Goal: Task Accomplishment & Management: Manage account settings

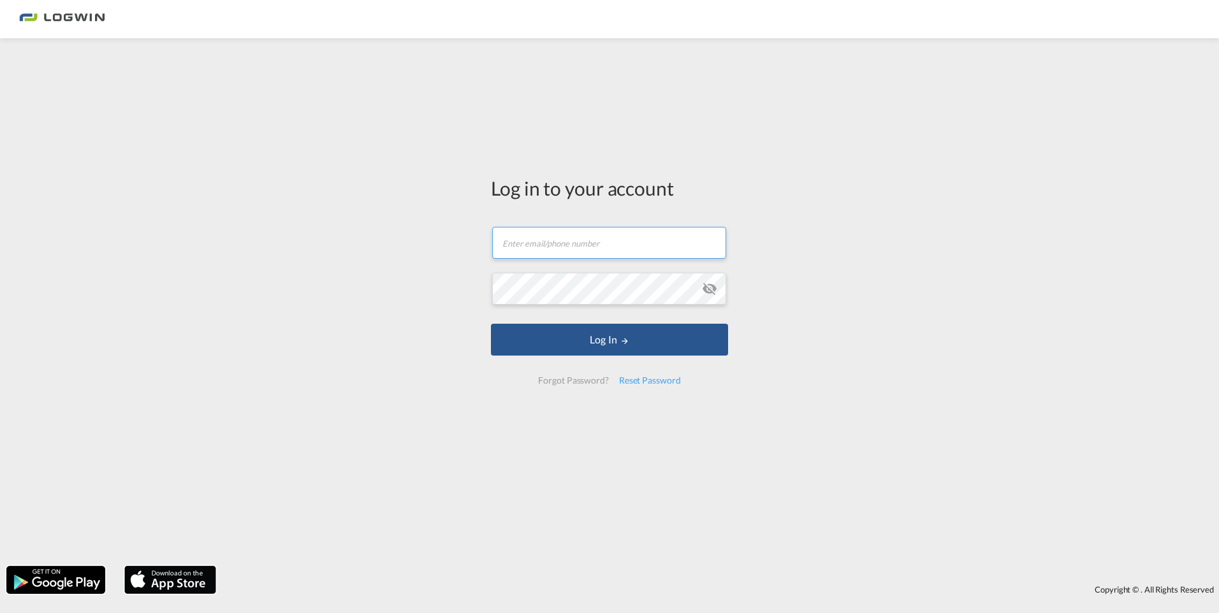
type input "[PERSON_NAME][EMAIL_ADDRESS][DOMAIN_NAME]"
click at [709, 294] on md-icon "icon-eye-off" at bounding box center [709, 288] width 15 height 15
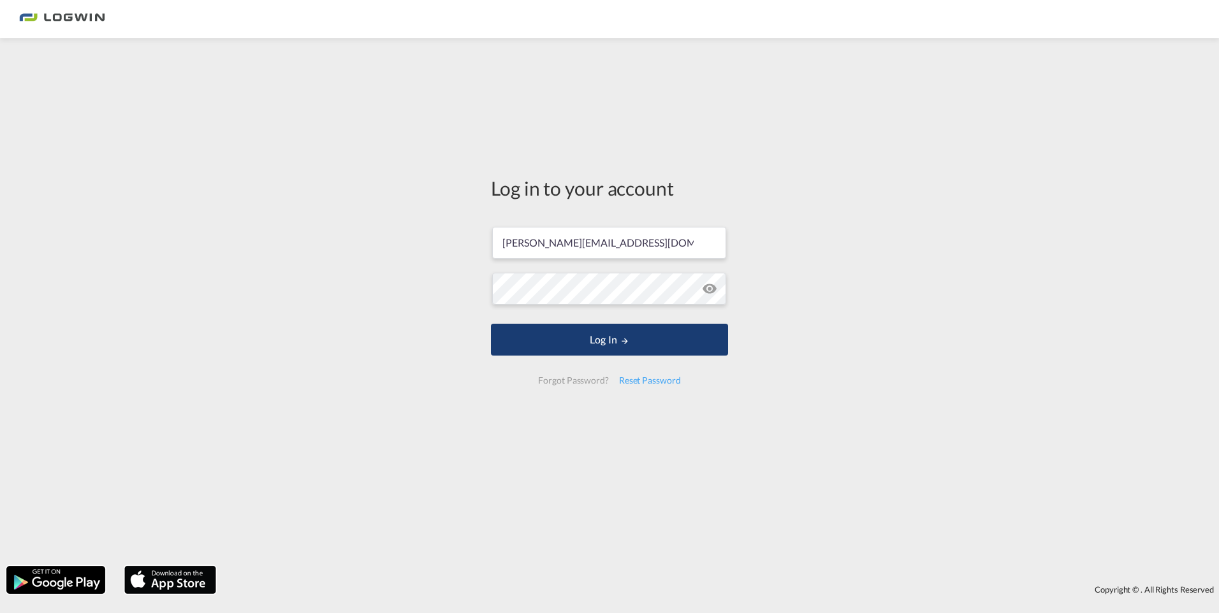
click at [586, 339] on button "Log In" at bounding box center [609, 340] width 237 height 32
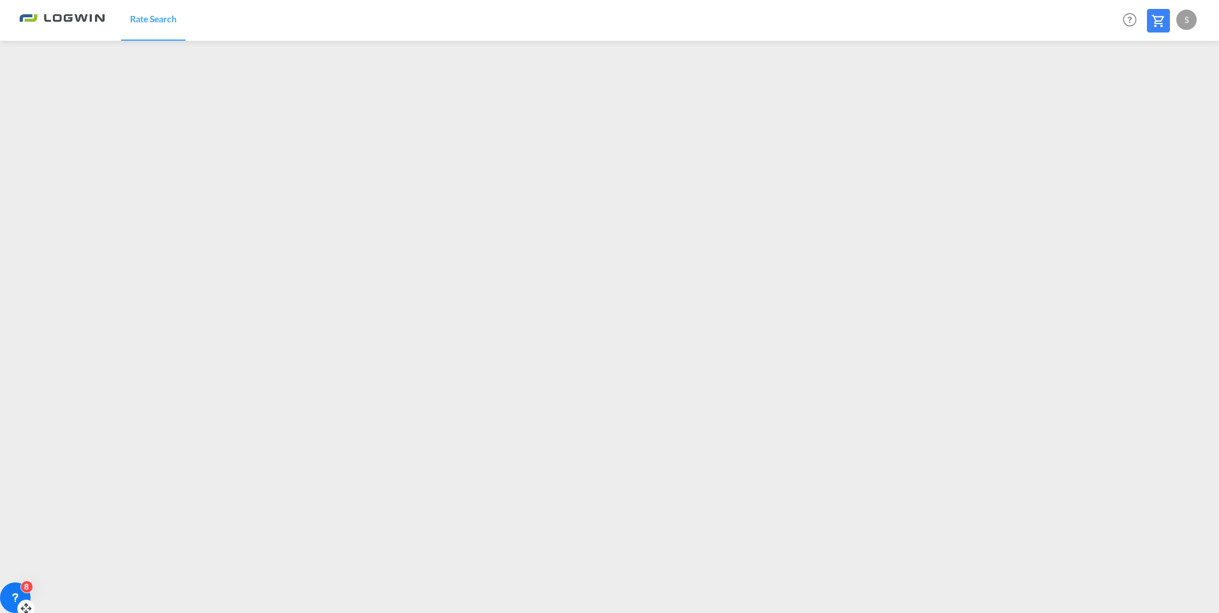
click at [15, 595] on icon at bounding box center [15, 596] width 4 height 5
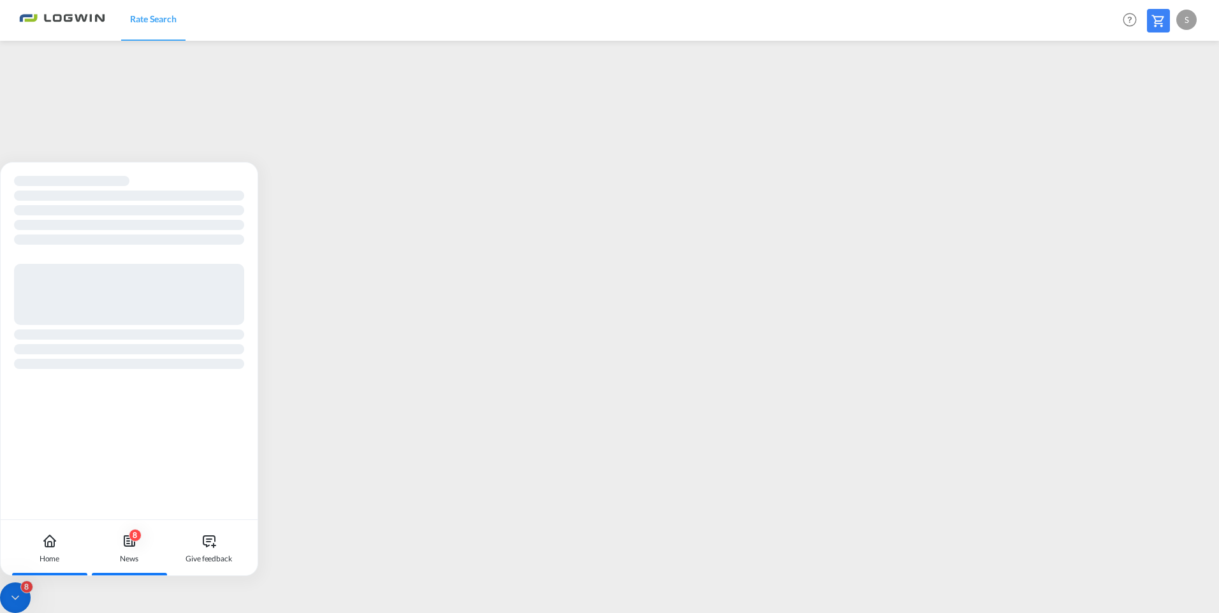
click at [131, 542] on icon at bounding box center [129, 540] width 15 height 15
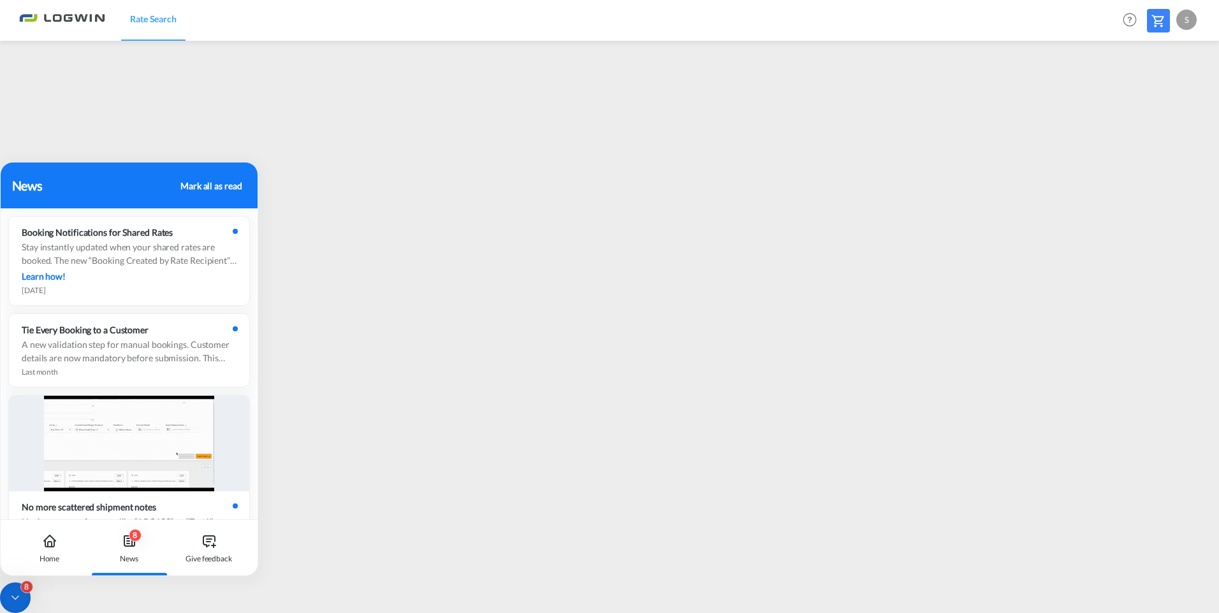
click at [131, 542] on icon at bounding box center [129, 540] width 15 height 15
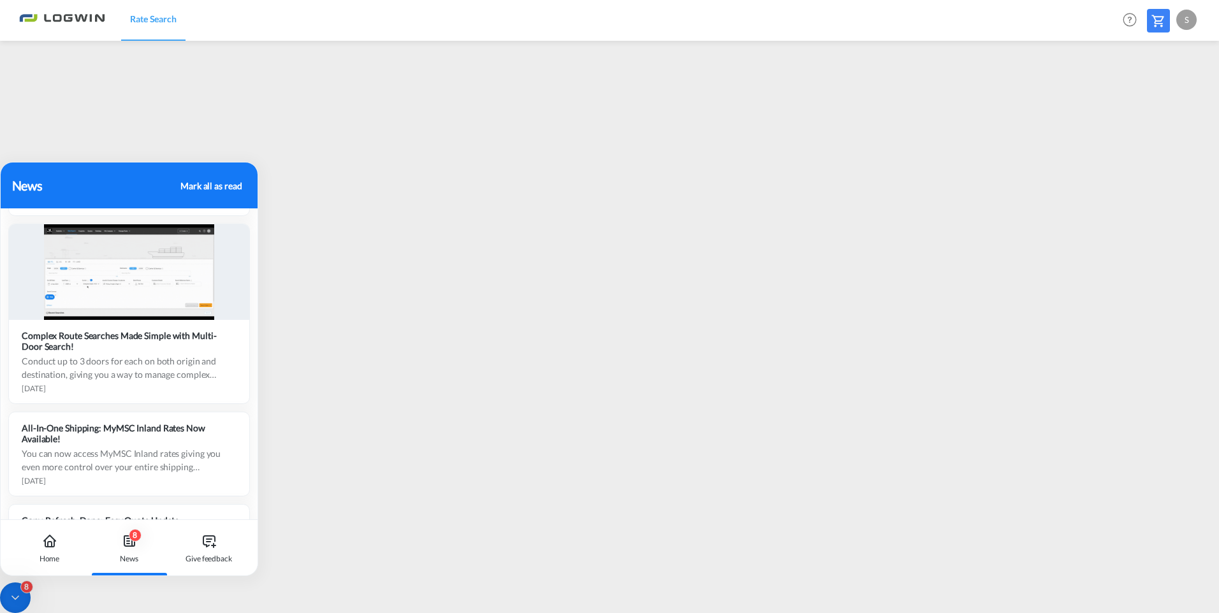
scroll to position [1547, 0]
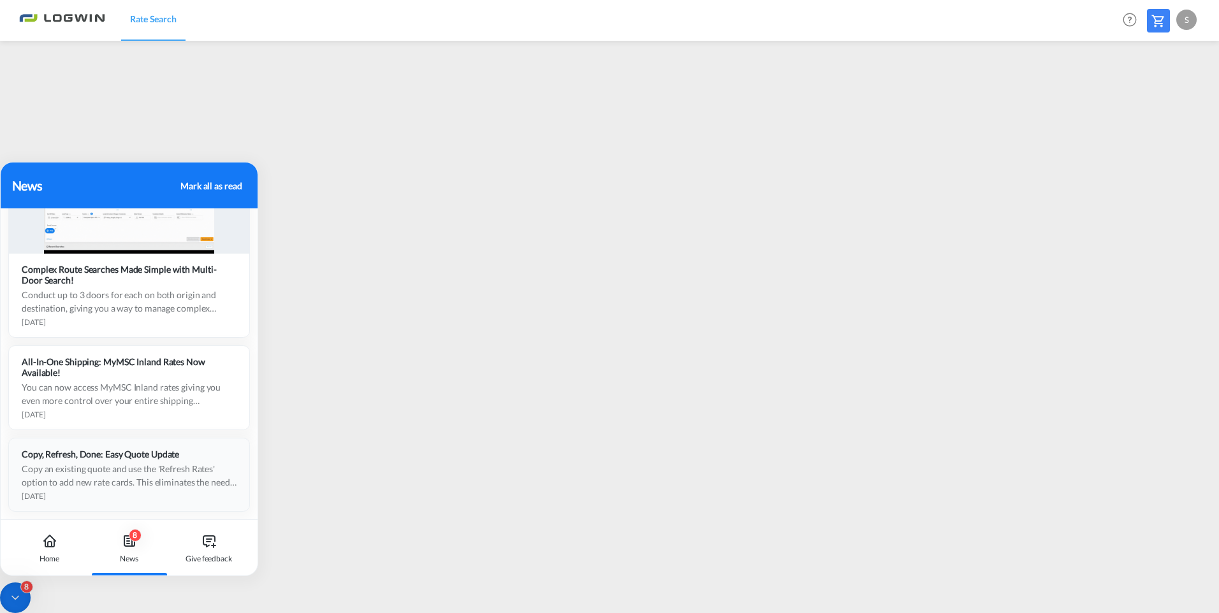
click at [99, 467] on div "Copy an existing quote and use the 'Refresh Rates' option to add new rate cards…" at bounding box center [129, 475] width 215 height 27
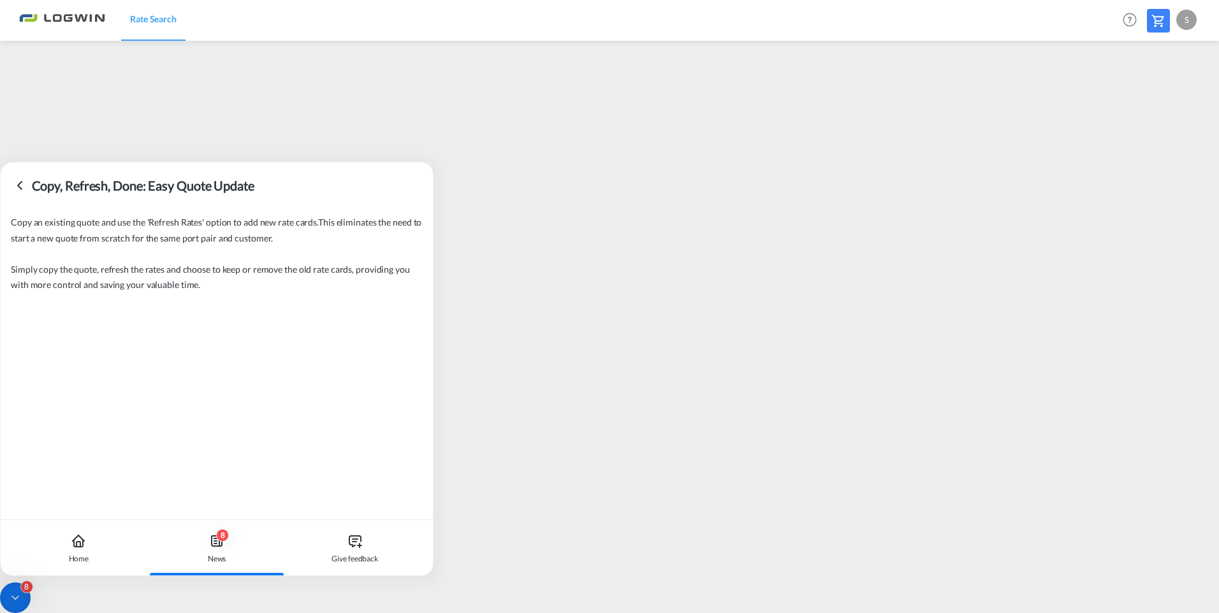
scroll to position [0, 0]
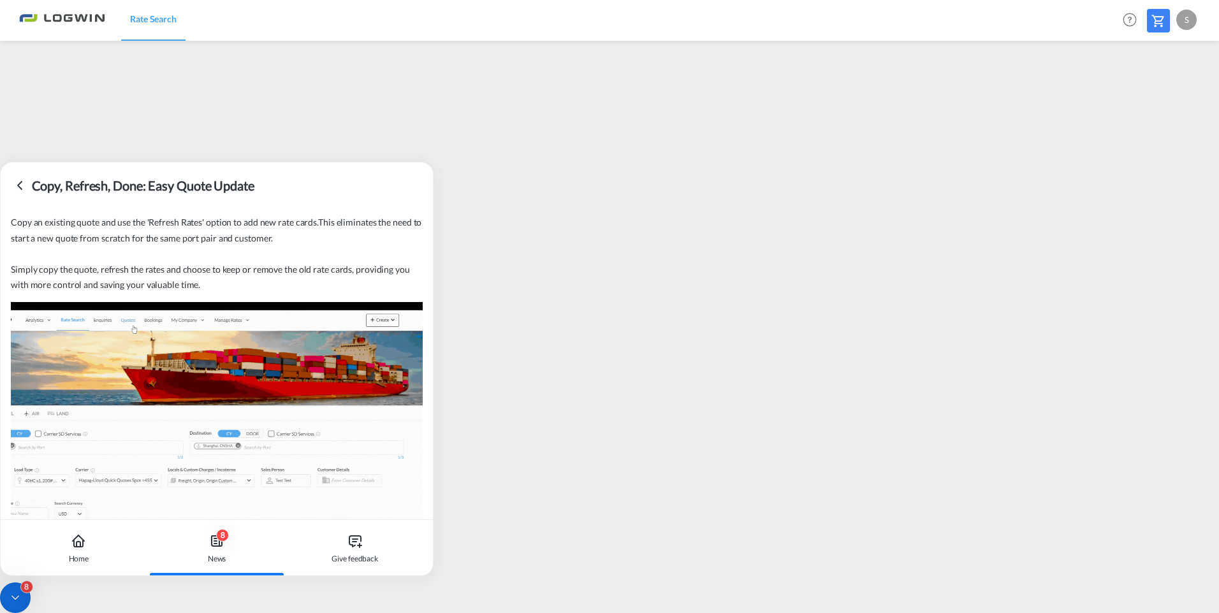
click at [17, 183] on icon at bounding box center [19, 185] width 15 height 15
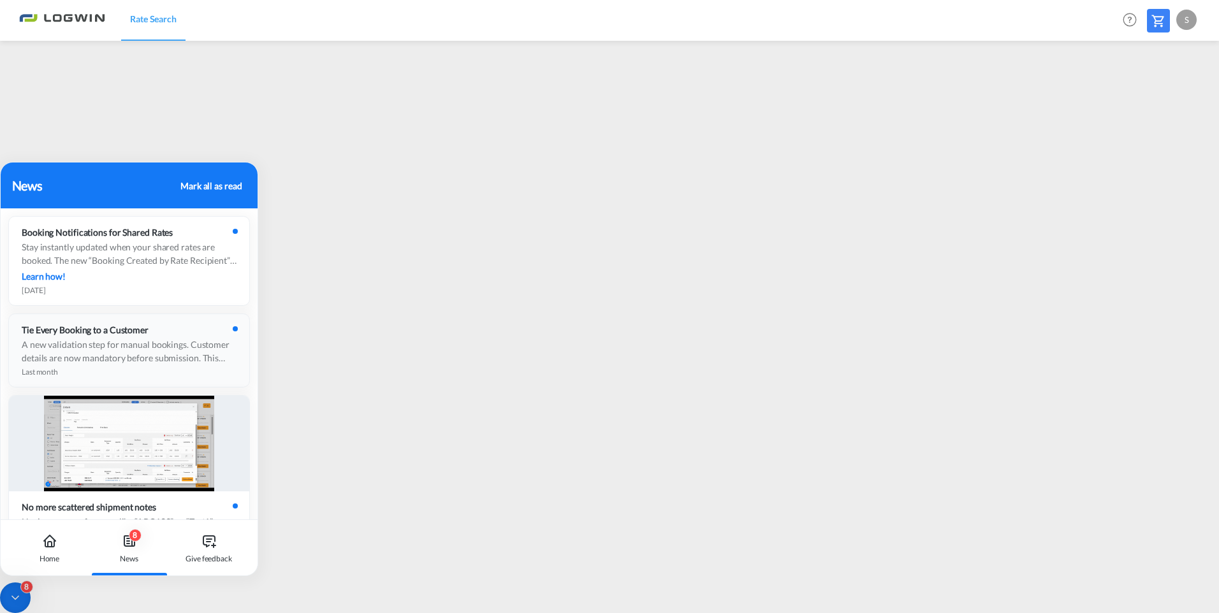
click at [103, 350] on div "A new validation step for manual bookings. Customer details are now mandatory b…" at bounding box center [129, 351] width 215 height 27
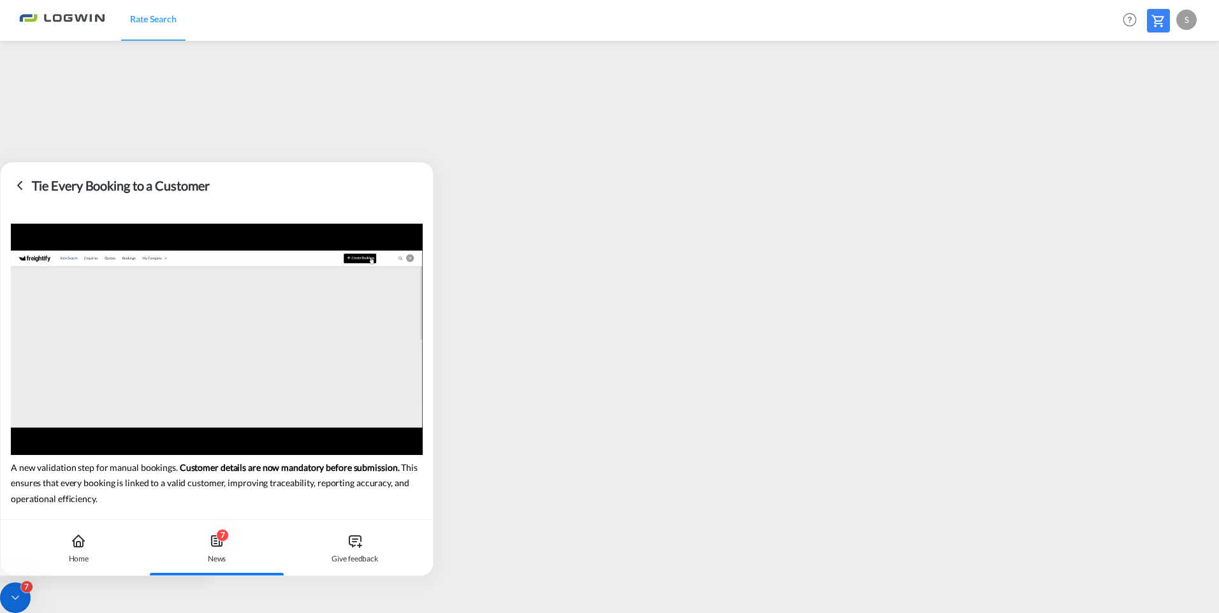
click at [23, 181] on icon at bounding box center [19, 185] width 15 height 15
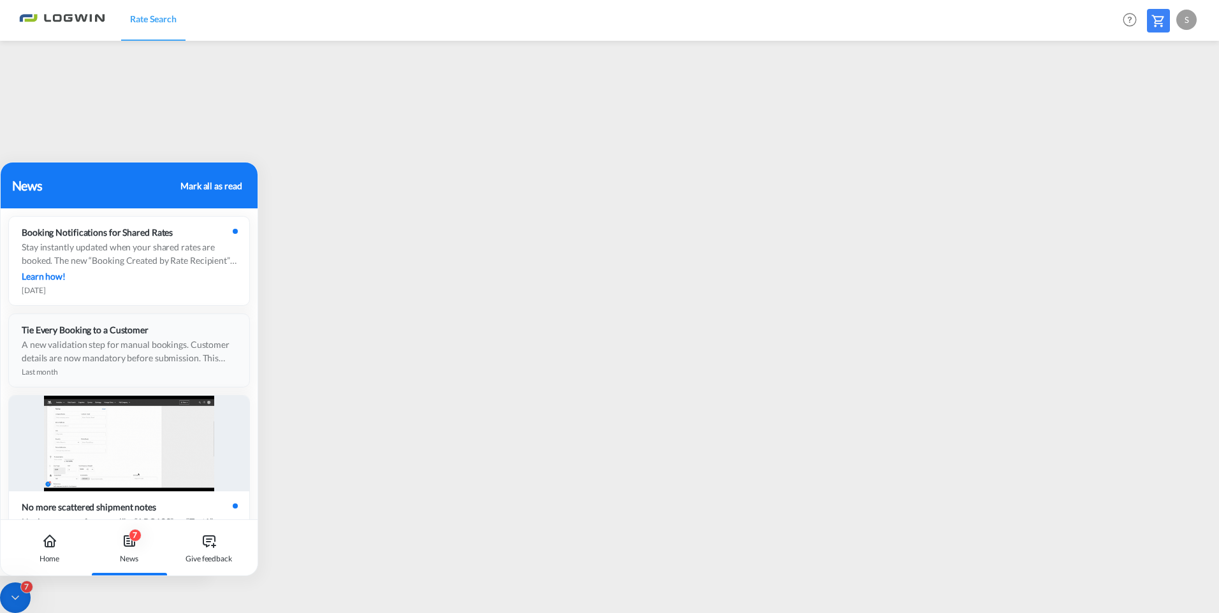
click at [83, 351] on div "A new validation step for manual bookings. Customer details are now mandatory b…" at bounding box center [129, 351] width 215 height 27
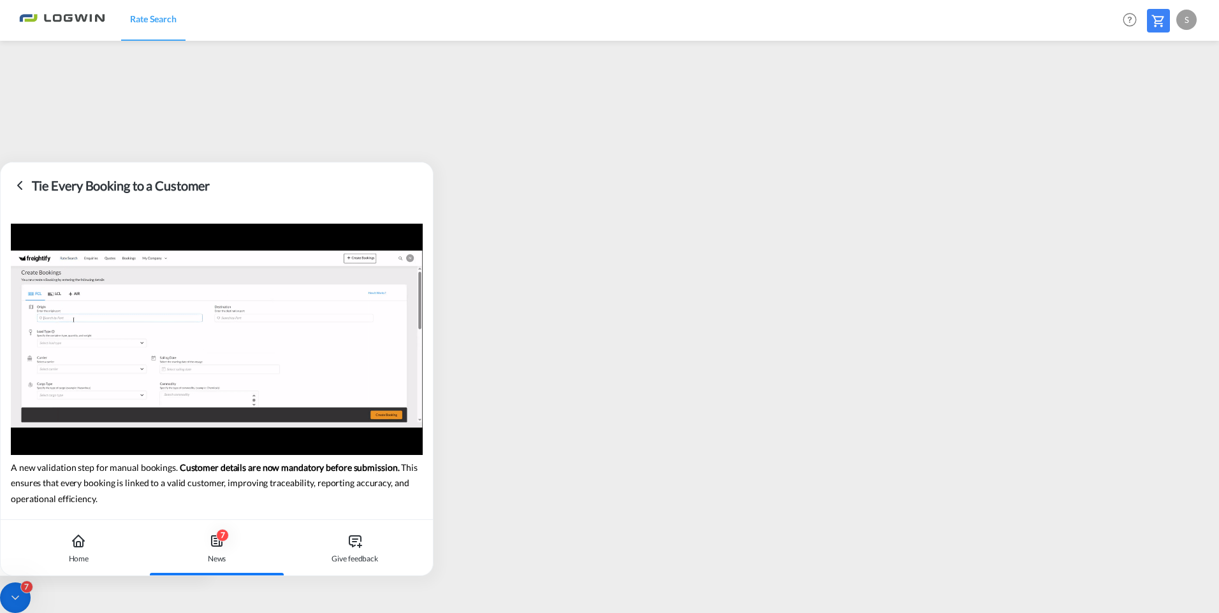
click at [21, 183] on icon at bounding box center [20, 186] width 4 height 8
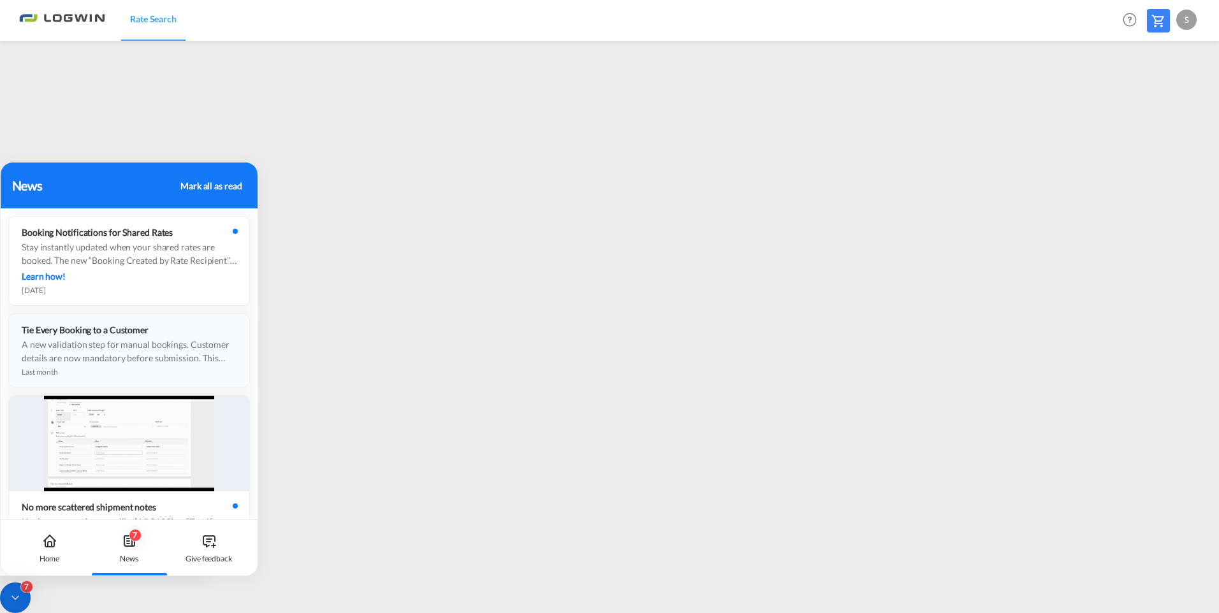
click at [75, 337] on div "Tie Every Booking to a Customer A new validation step for manual bookings. Cust…" at bounding box center [129, 350] width 240 height 73
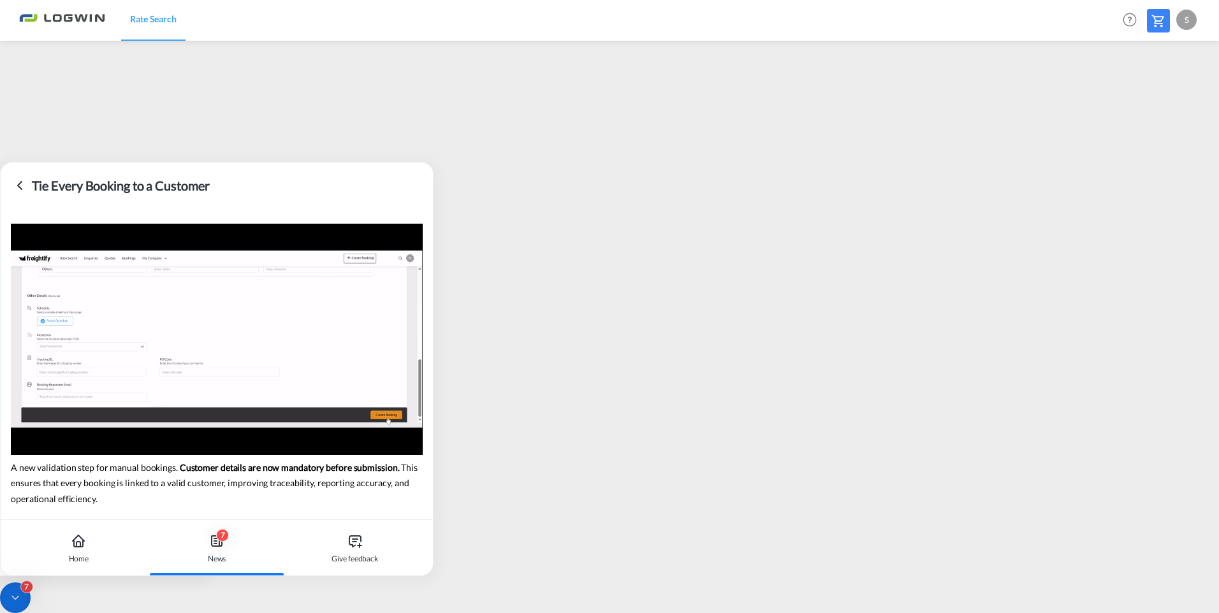
click at [20, 186] on icon at bounding box center [19, 185] width 15 height 15
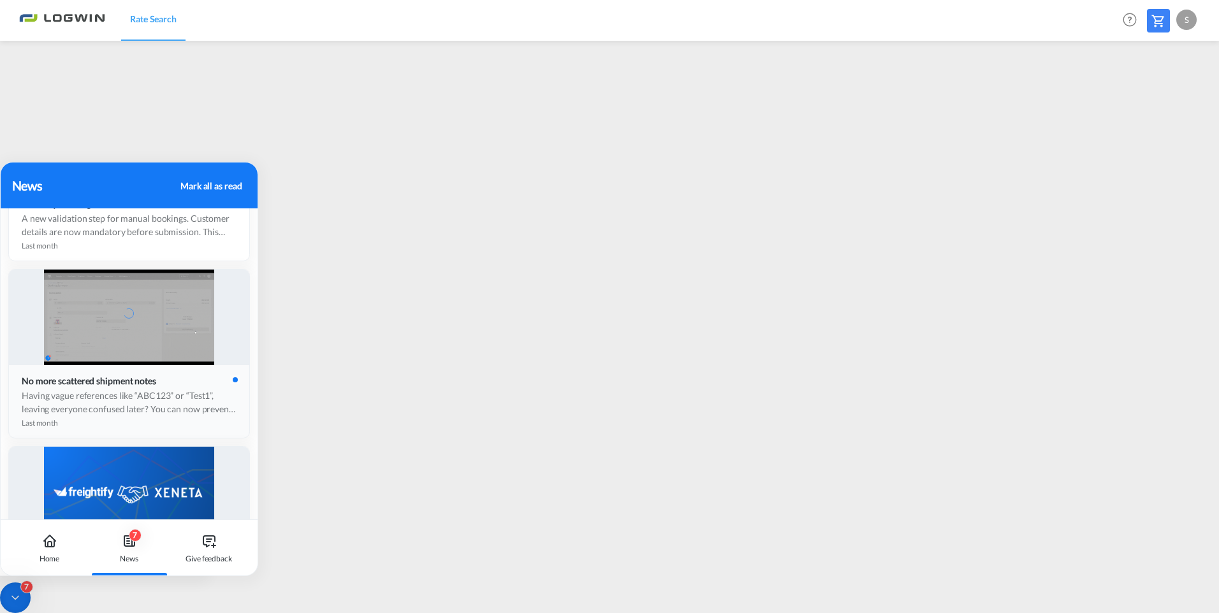
scroll to position [127, 0]
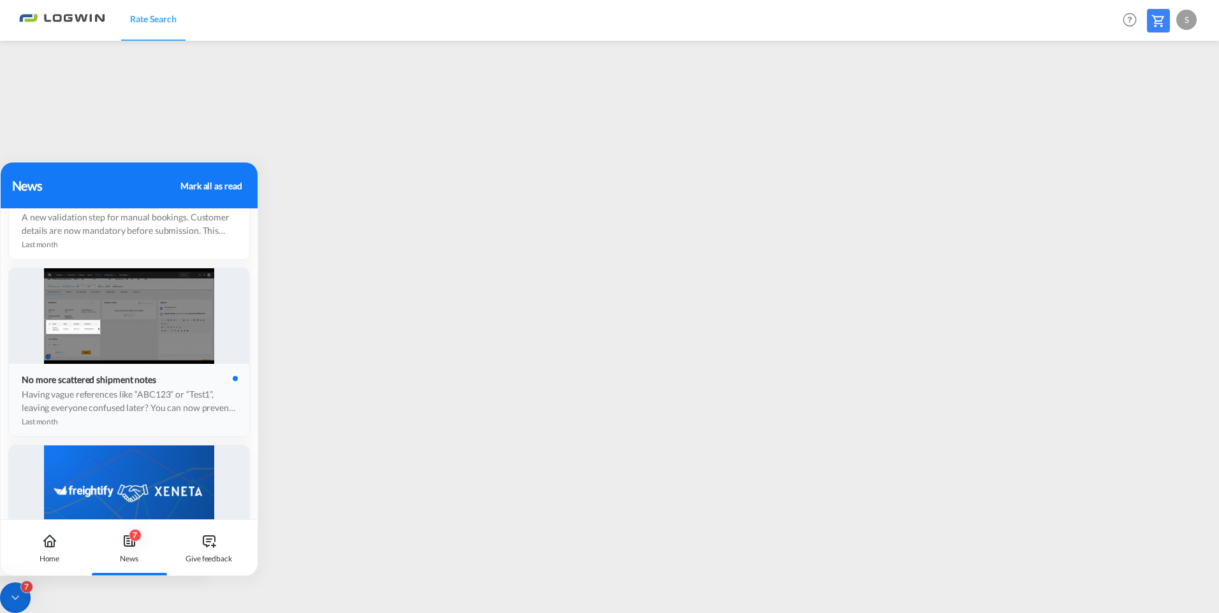
click at [73, 395] on div "Having vague references like “ABC123” or “Test1”, leaving everyone confused lat…" at bounding box center [129, 400] width 215 height 27
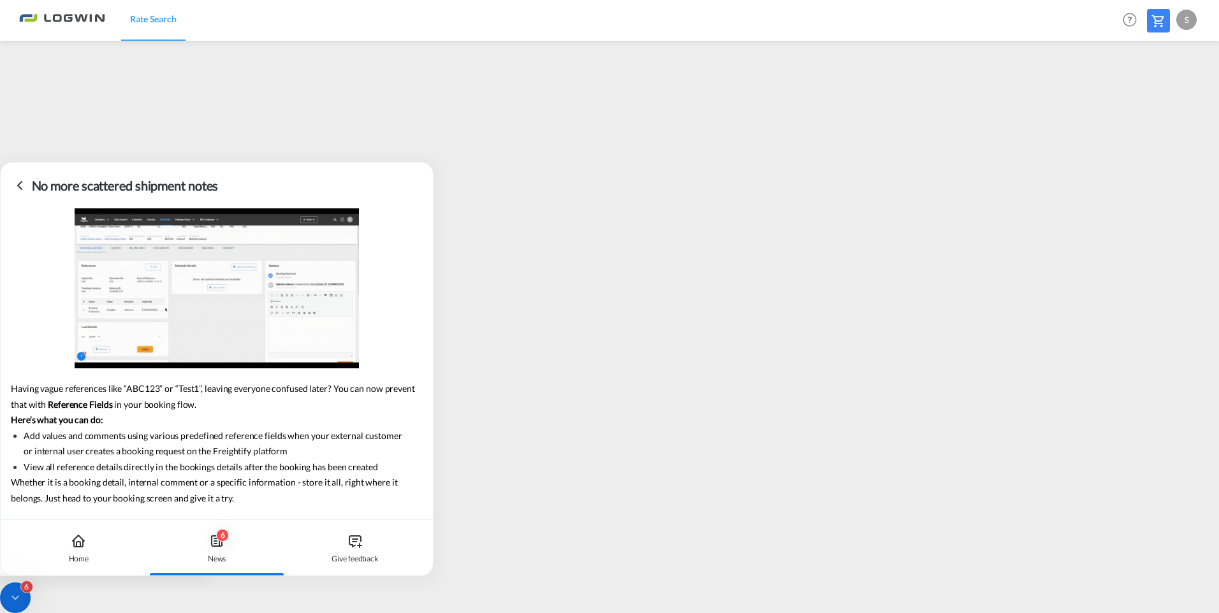
scroll to position [0, 0]
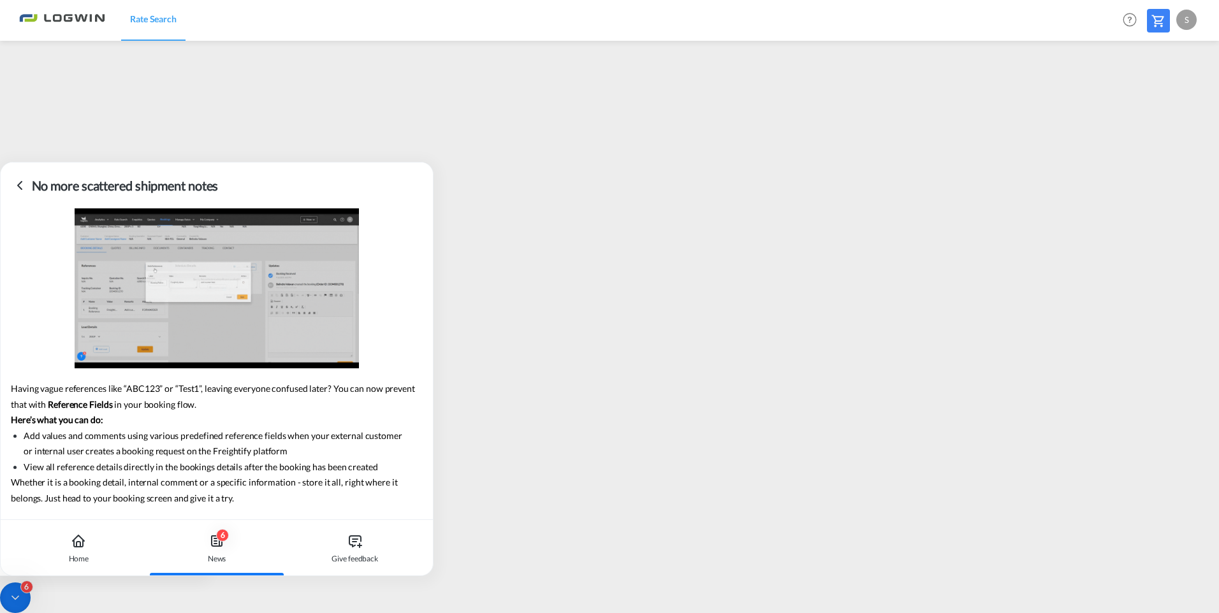
click at [15, 184] on icon at bounding box center [19, 185] width 15 height 15
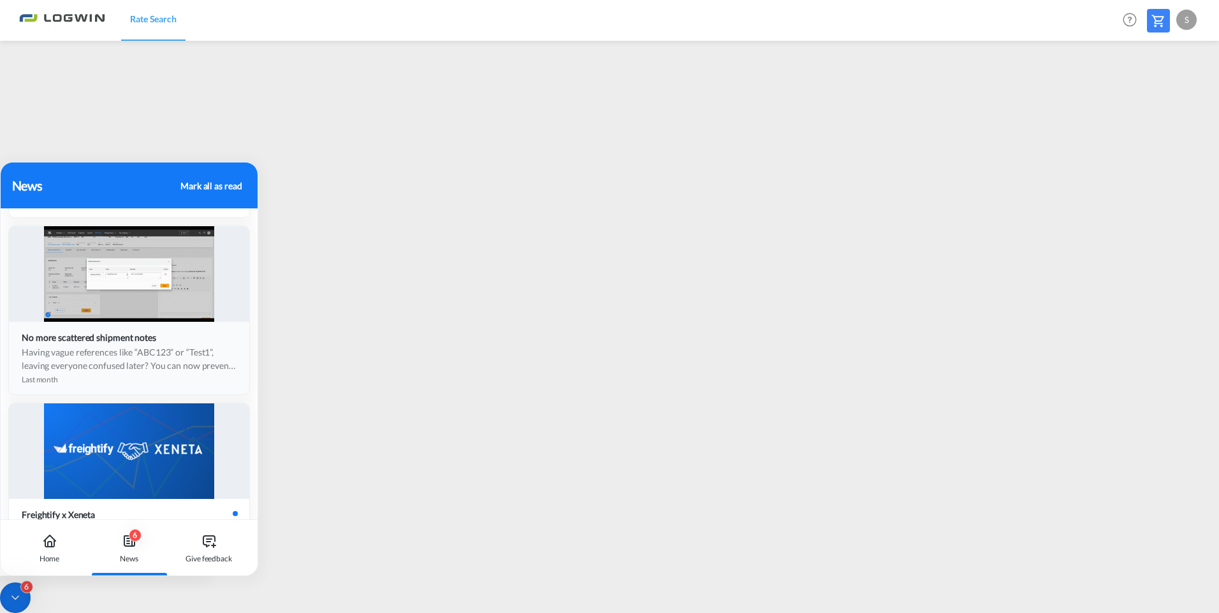
scroll to position [191, 0]
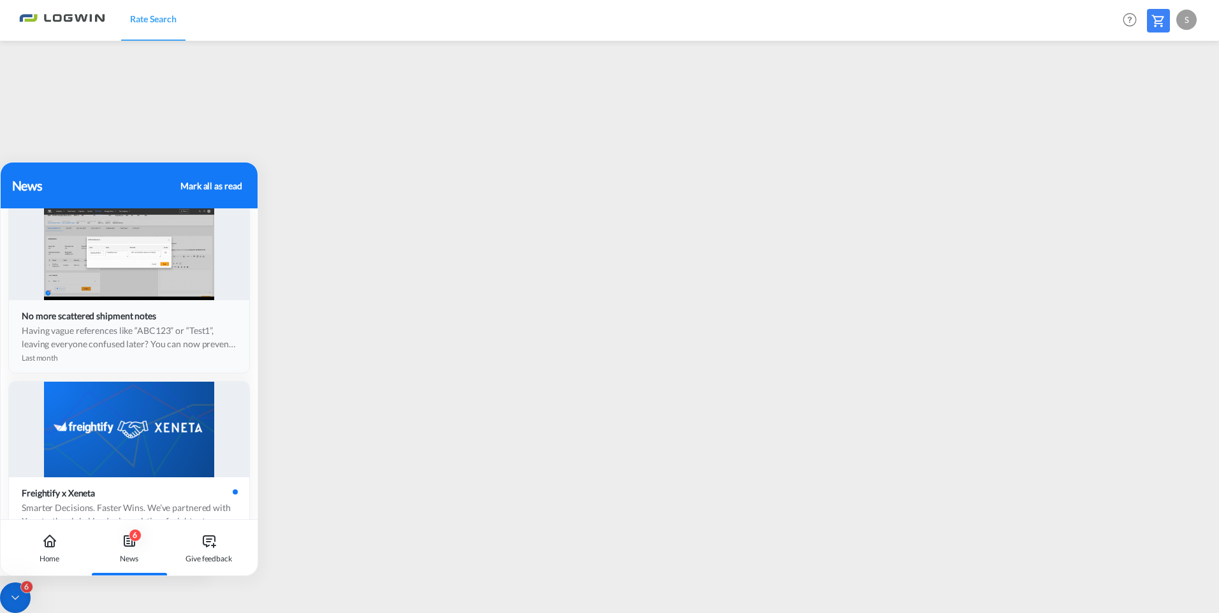
click at [71, 340] on div "Having vague references like “ABC123” or “Test1”, leaving everyone confused lat…" at bounding box center [129, 337] width 215 height 27
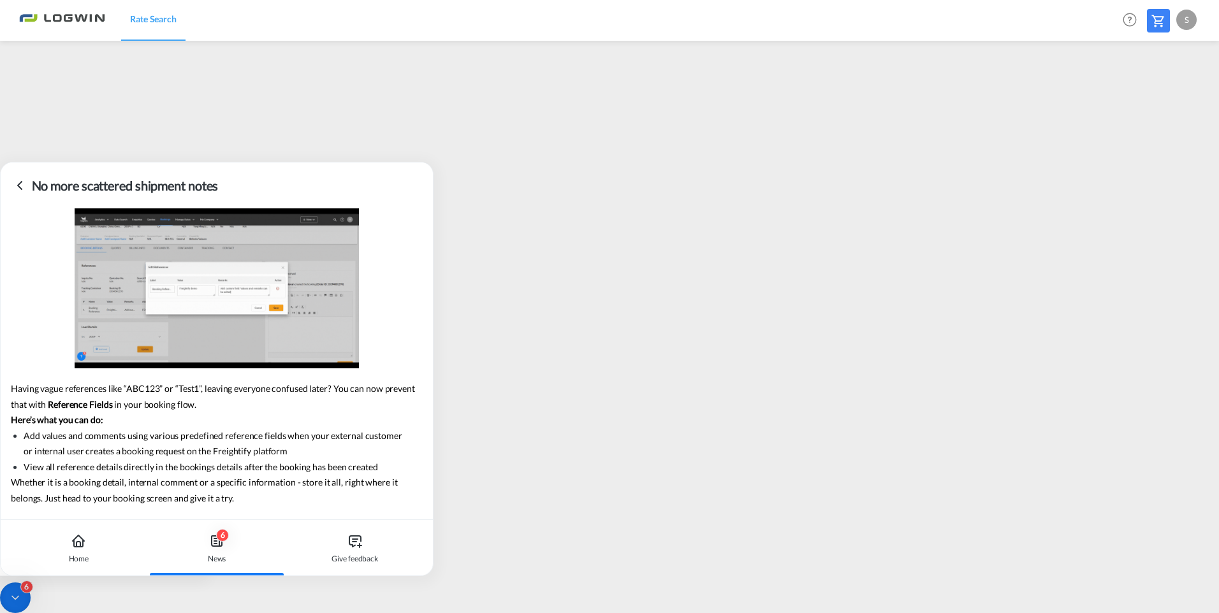
scroll to position [0, 0]
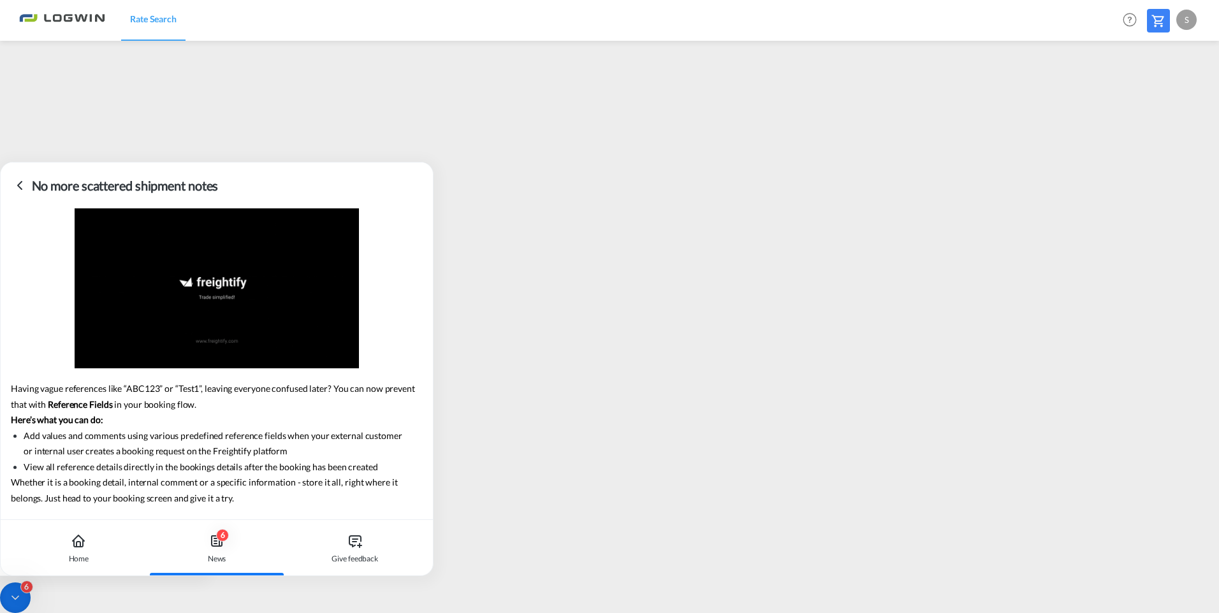
click at [22, 184] on icon at bounding box center [19, 185] width 15 height 15
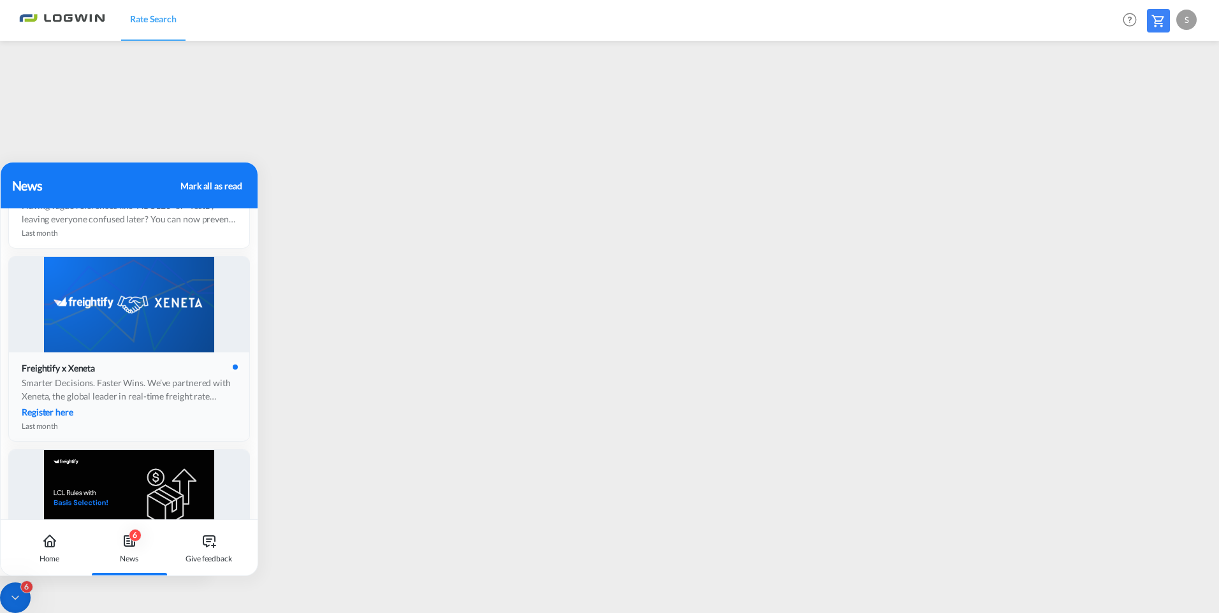
scroll to position [319, 0]
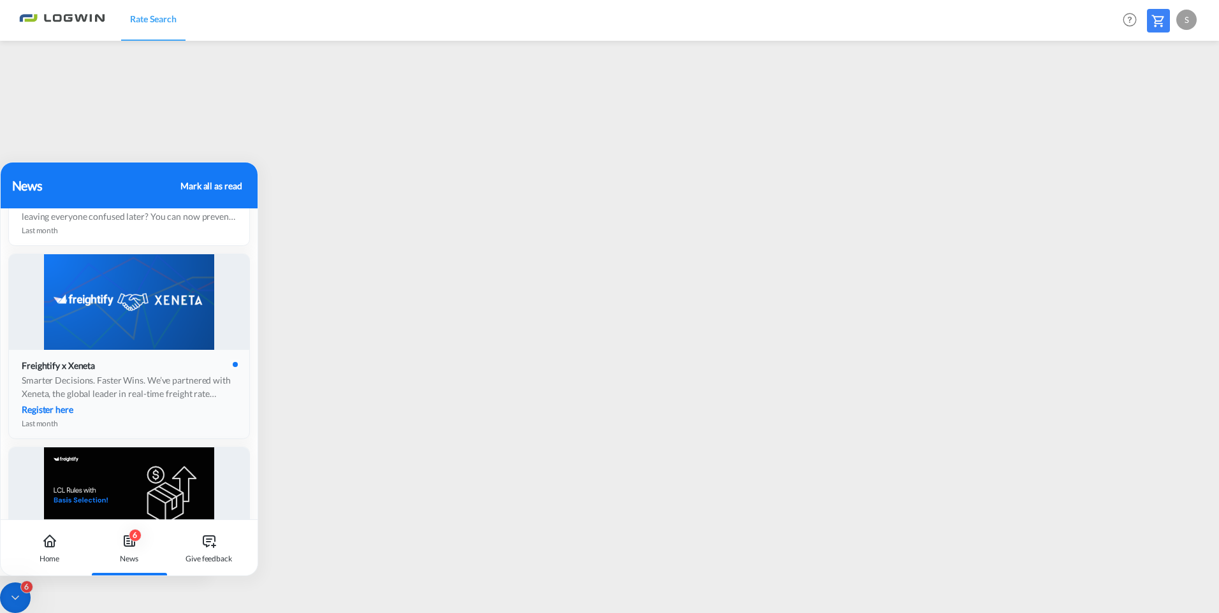
click at [88, 382] on div "Smarter Decisions. Faster Wins. We’ve partnered with Xeneta, the global leader …" at bounding box center [129, 386] width 215 height 27
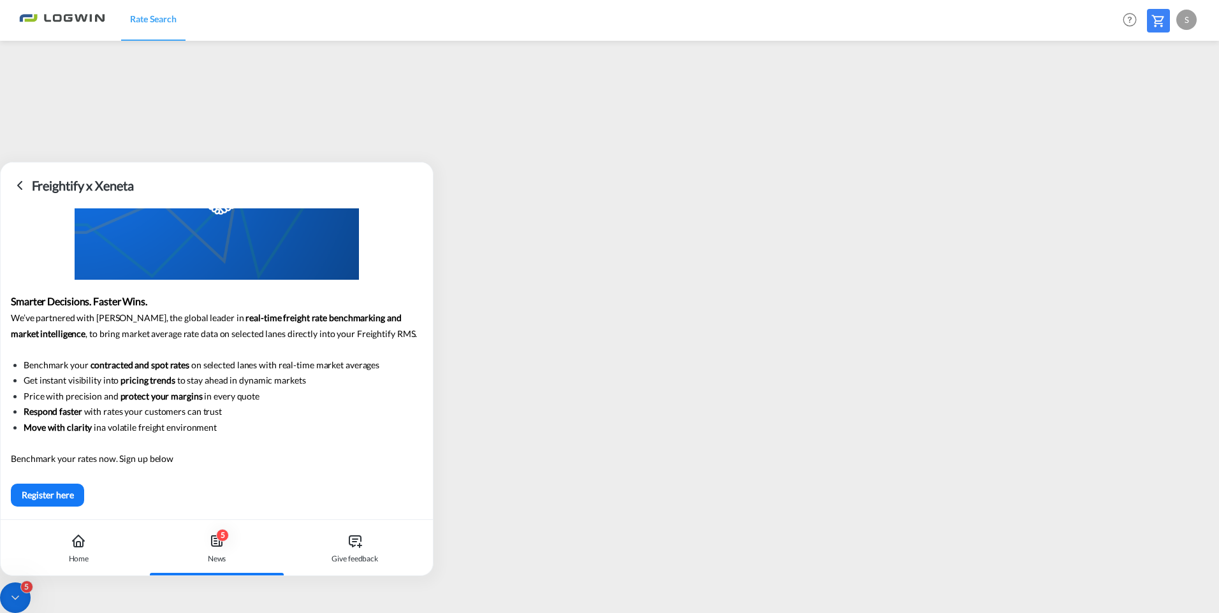
scroll to position [0, 0]
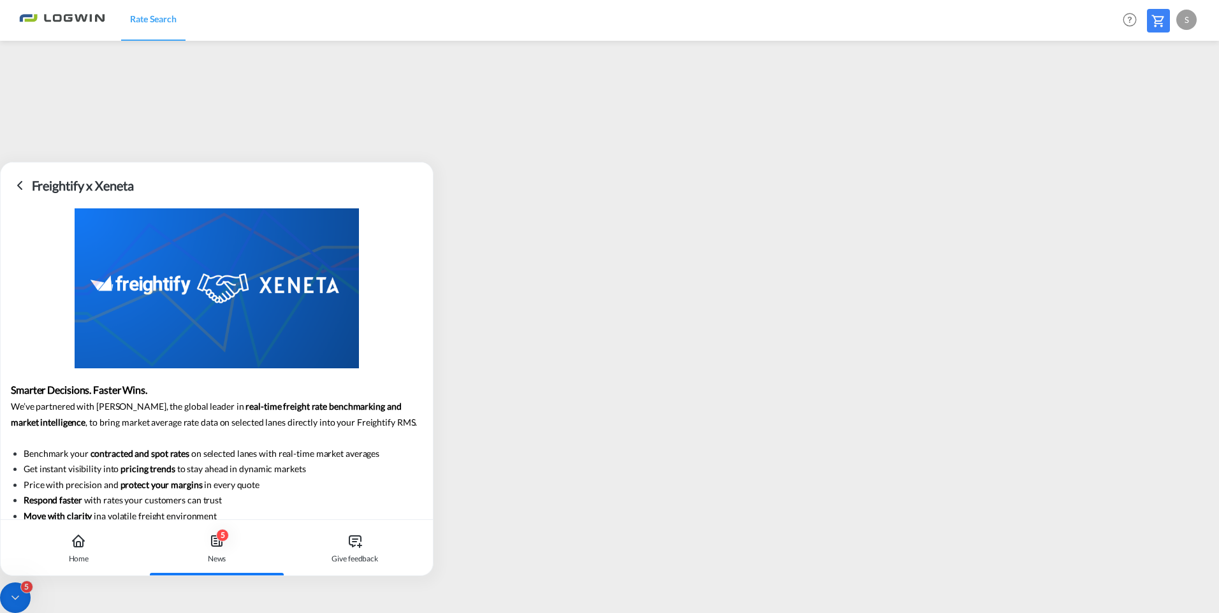
click at [16, 184] on icon at bounding box center [19, 185] width 15 height 15
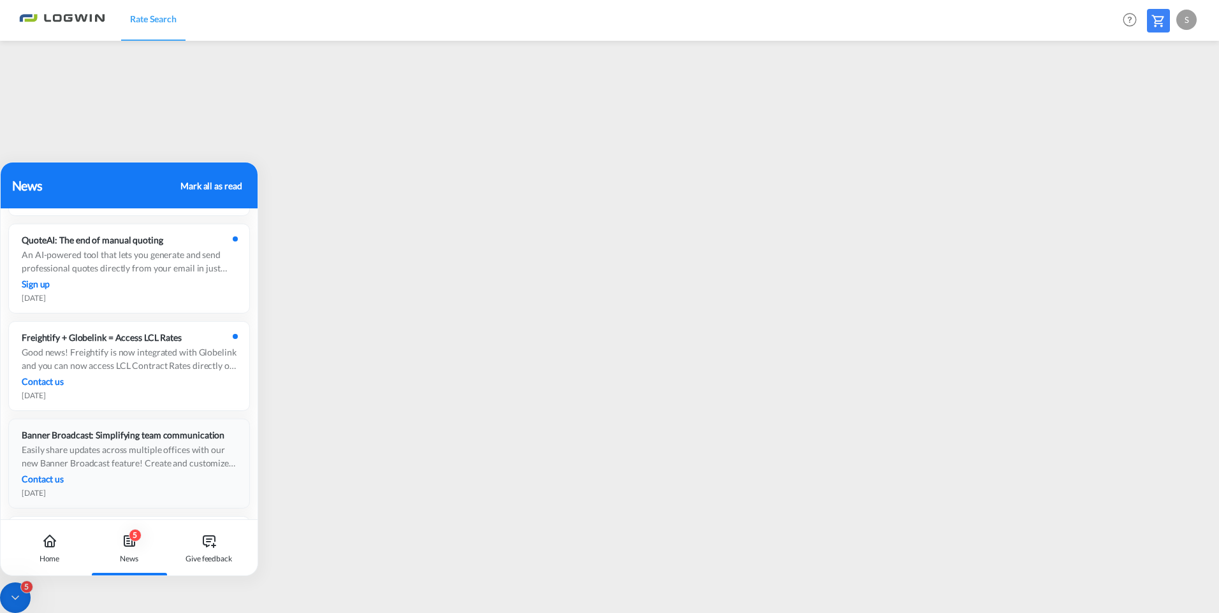
scroll to position [910, 0]
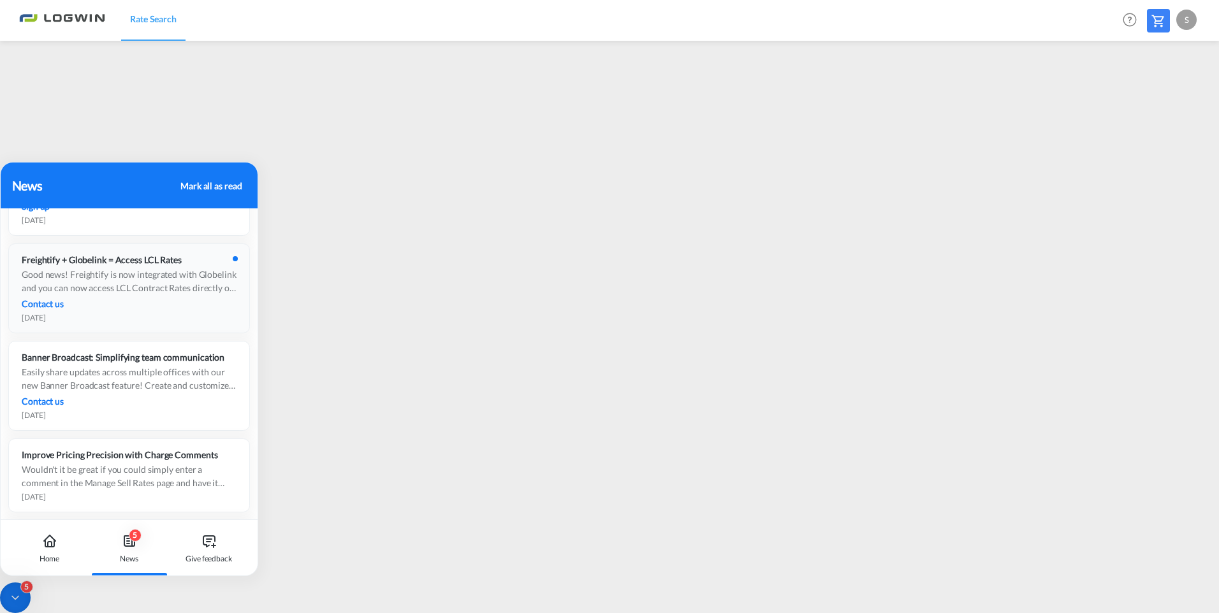
click at [85, 272] on div "Good news! Freightify is now integrated with Globelink and you can now access L…" at bounding box center [129, 281] width 215 height 27
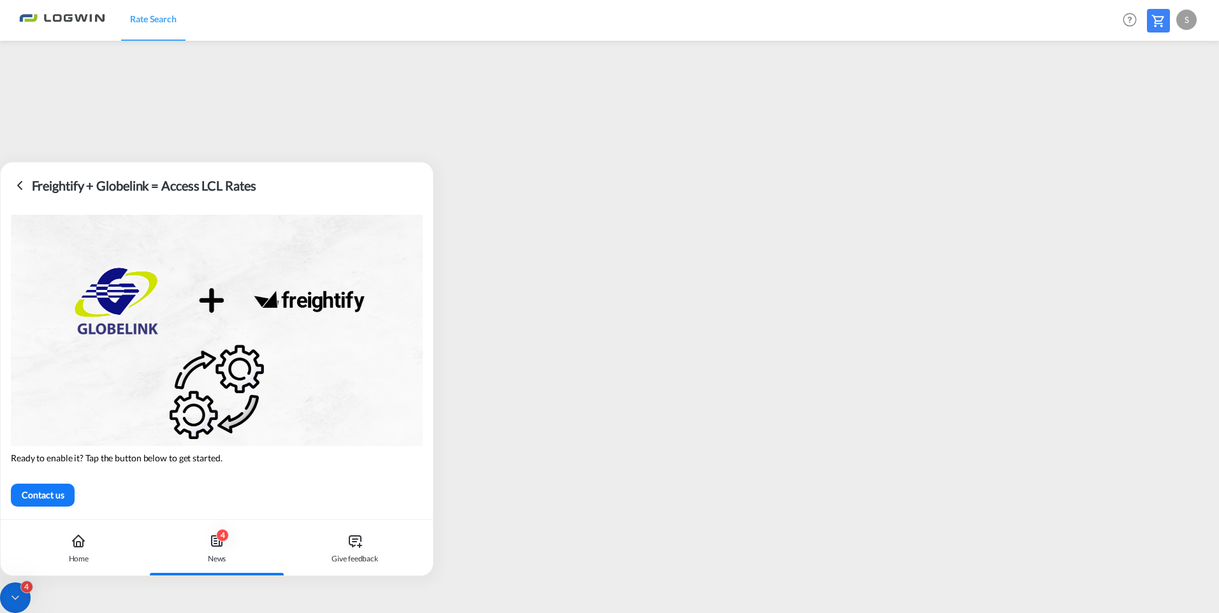
scroll to position [0, 0]
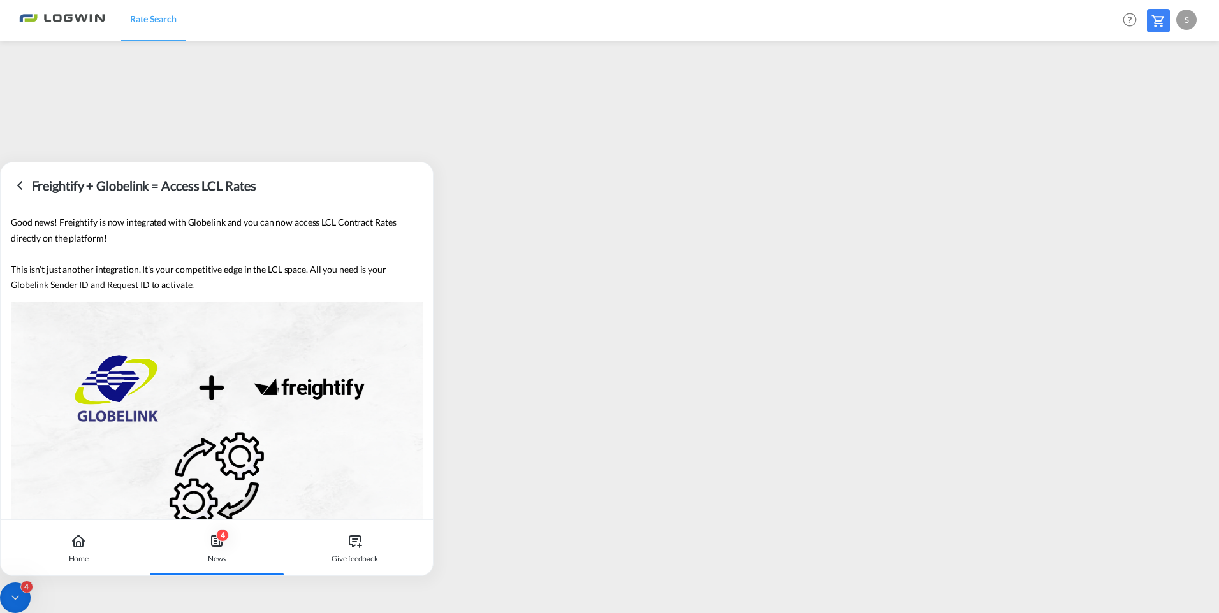
click at [19, 183] on icon at bounding box center [19, 185] width 15 height 15
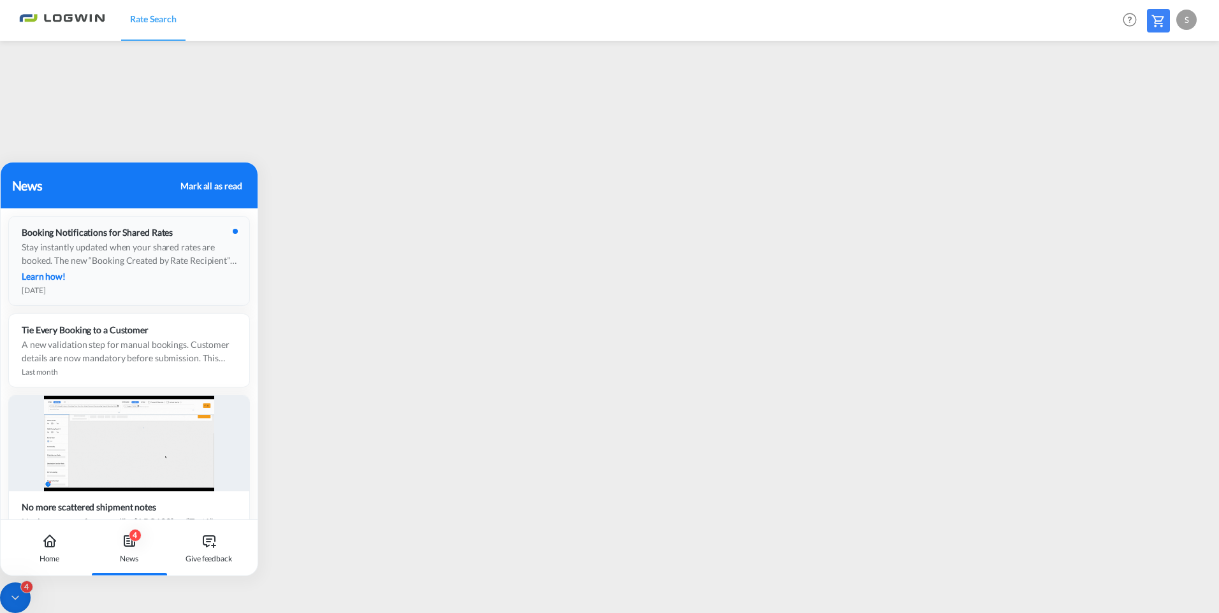
click at [122, 248] on div "Stay instantly updated when your shared rates are booked. The new “Booking Crea…" at bounding box center [129, 253] width 215 height 27
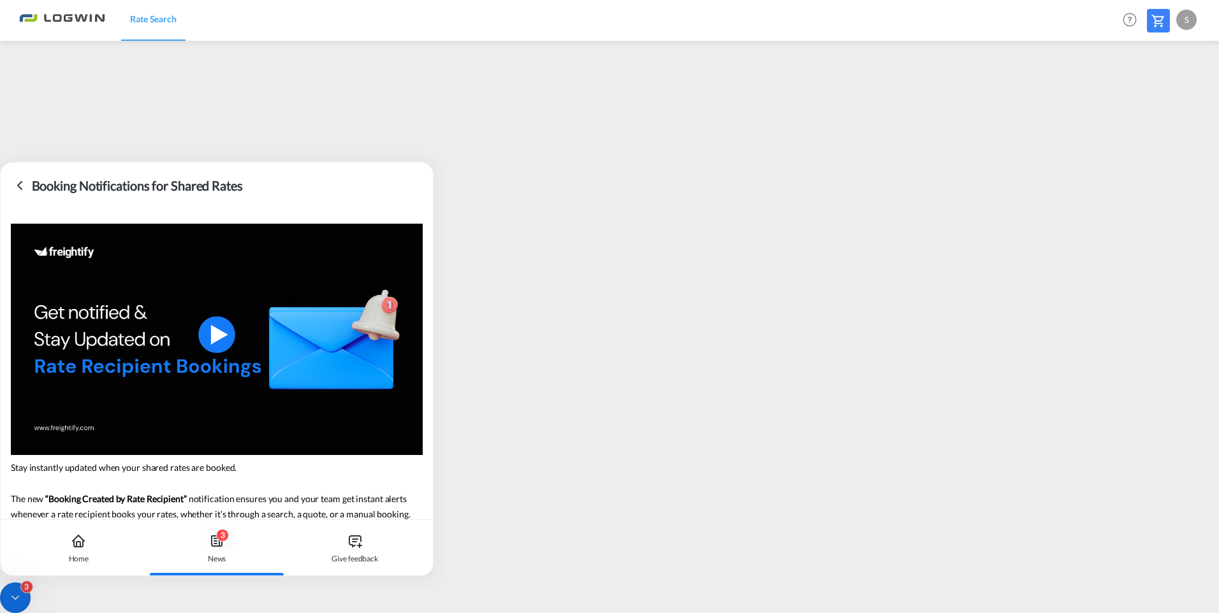
click at [16, 183] on icon at bounding box center [19, 185] width 15 height 15
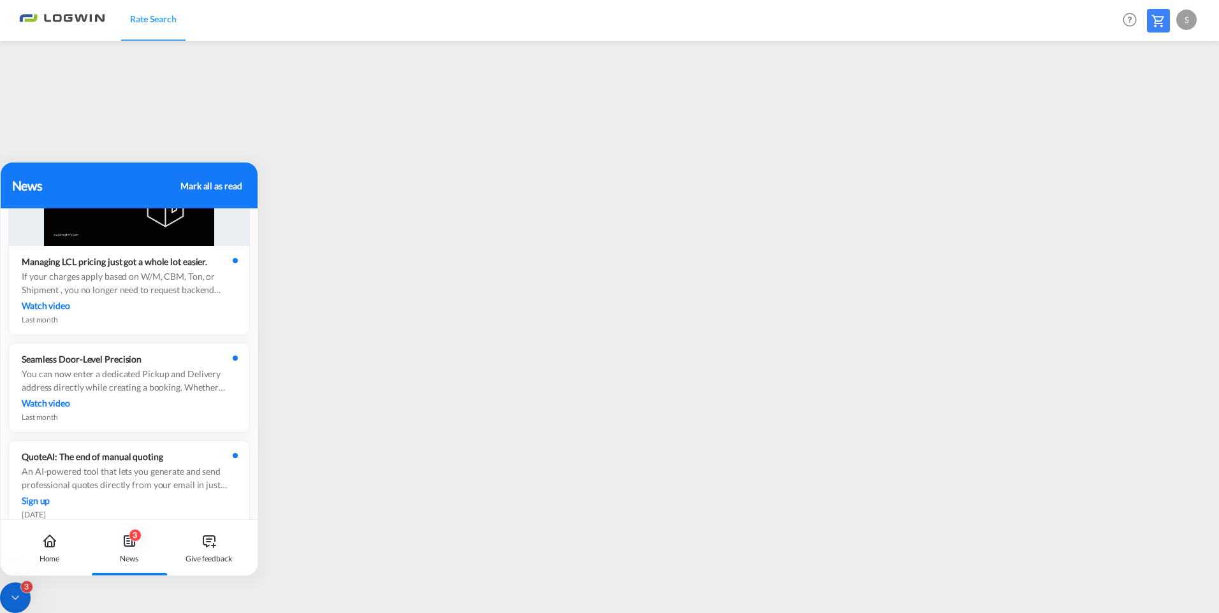
scroll to position [637, 0]
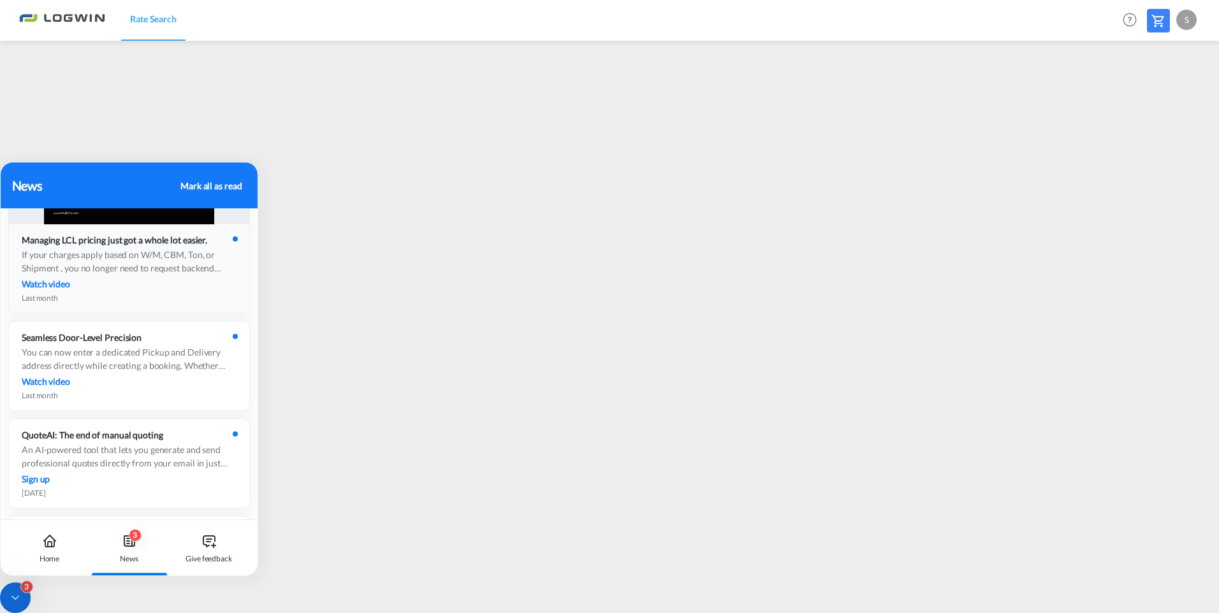
click at [75, 273] on div "If your charges apply based on W/M, CBM, Ton, or Shipment , you no longer need …" at bounding box center [129, 261] width 215 height 27
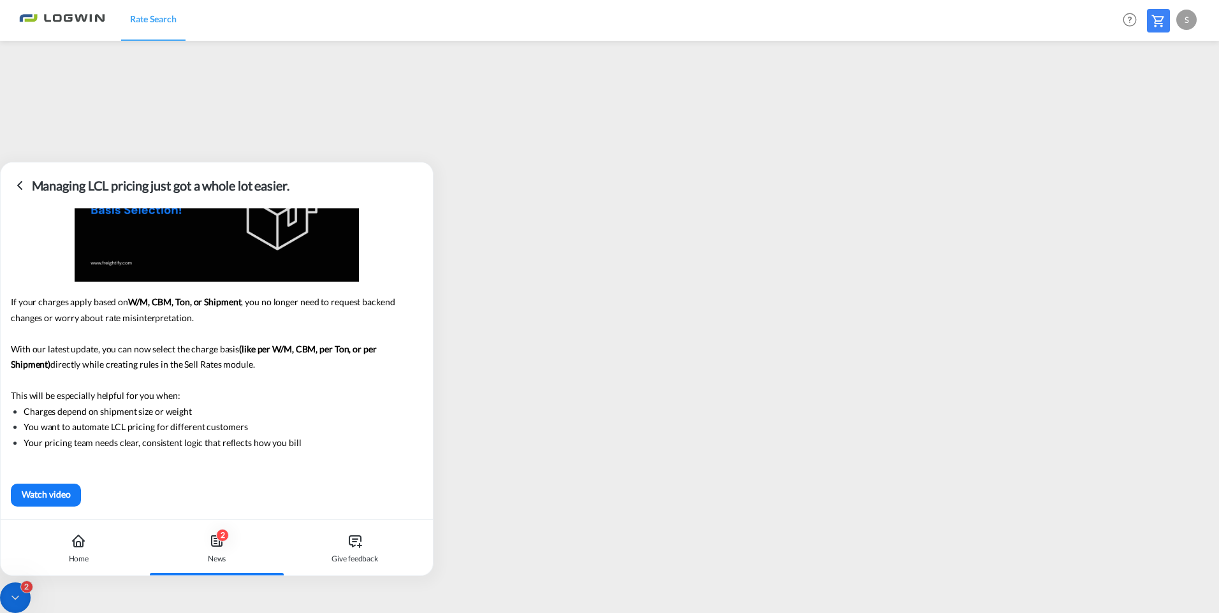
scroll to position [0, 0]
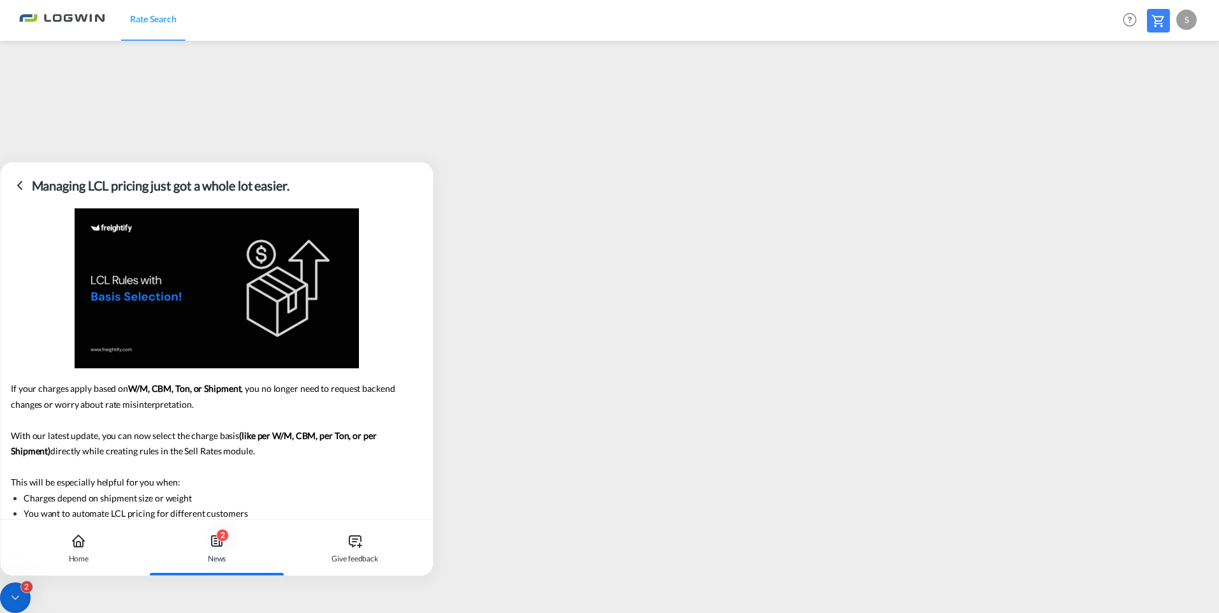
click at [18, 185] on icon at bounding box center [20, 186] width 4 height 8
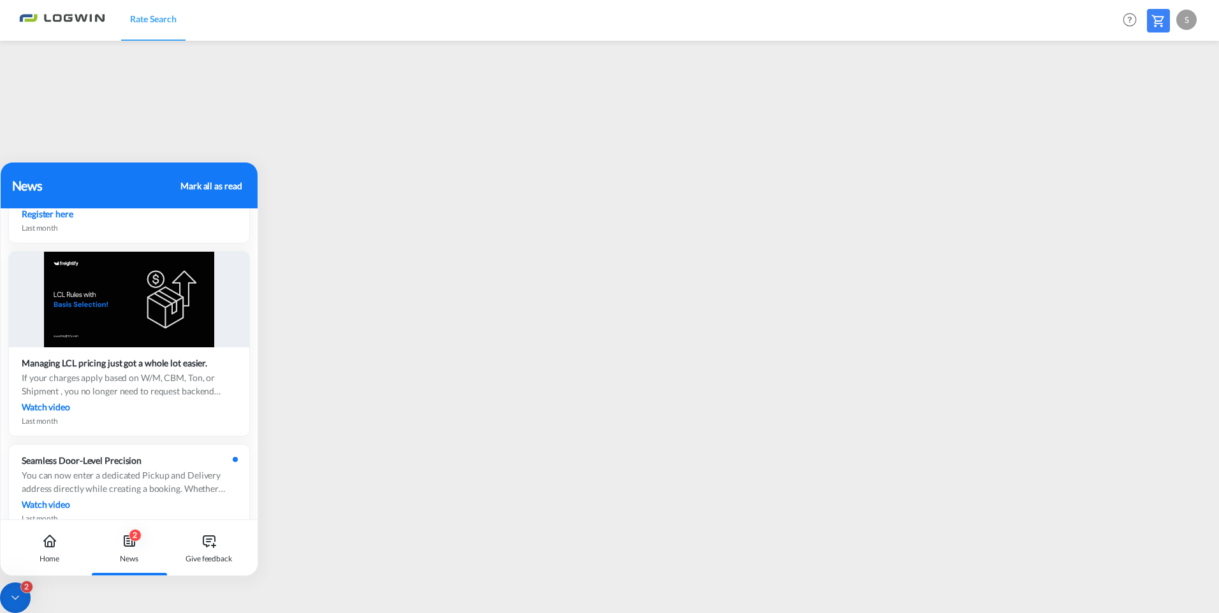
scroll to position [637, 0]
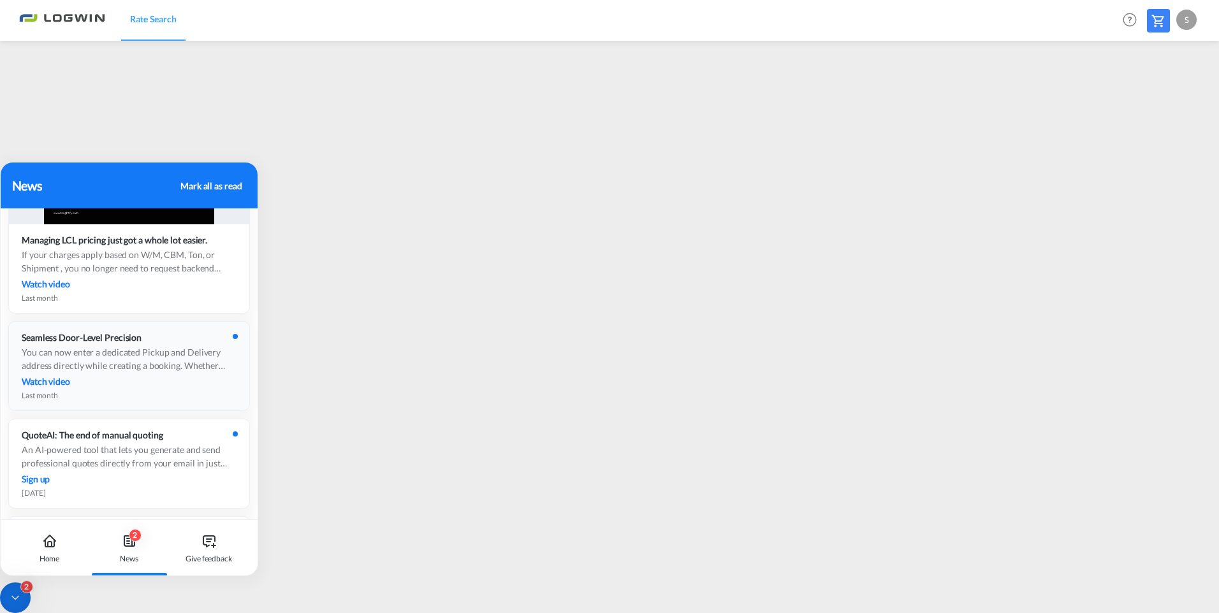
click at [111, 369] on div "You can now enter a dedicated Pickup and Delivery address directly while creati…" at bounding box center [129, 358] width 215 height 27
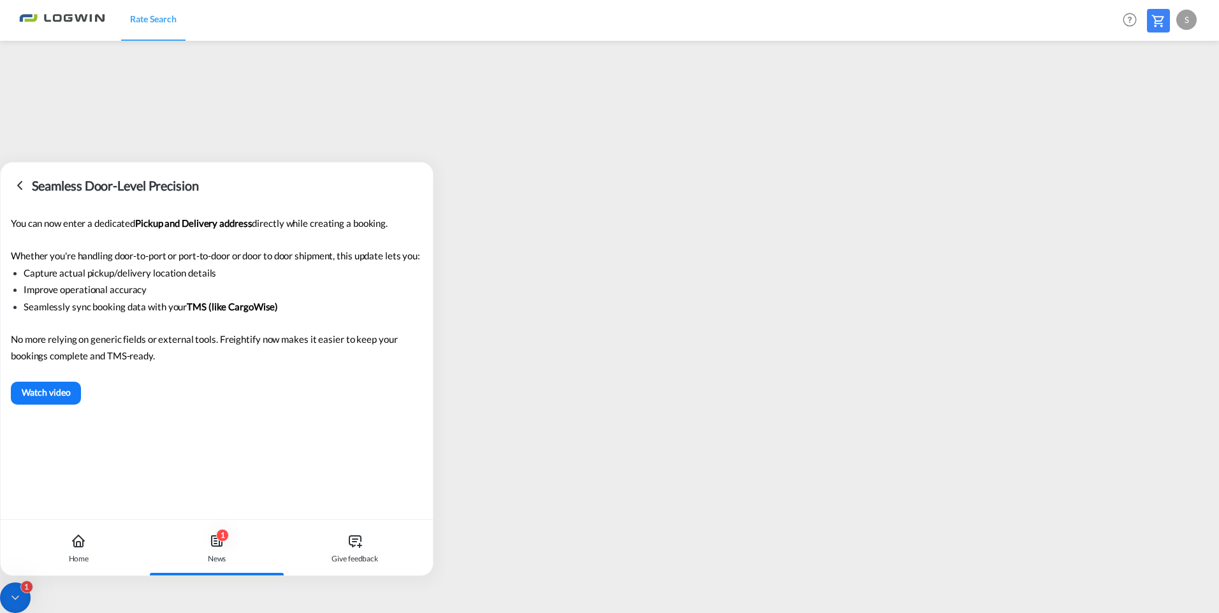
scroll to position [0, 0]
click at [20, 186] on icon at bounding box center [19, 185] width 15 height 15
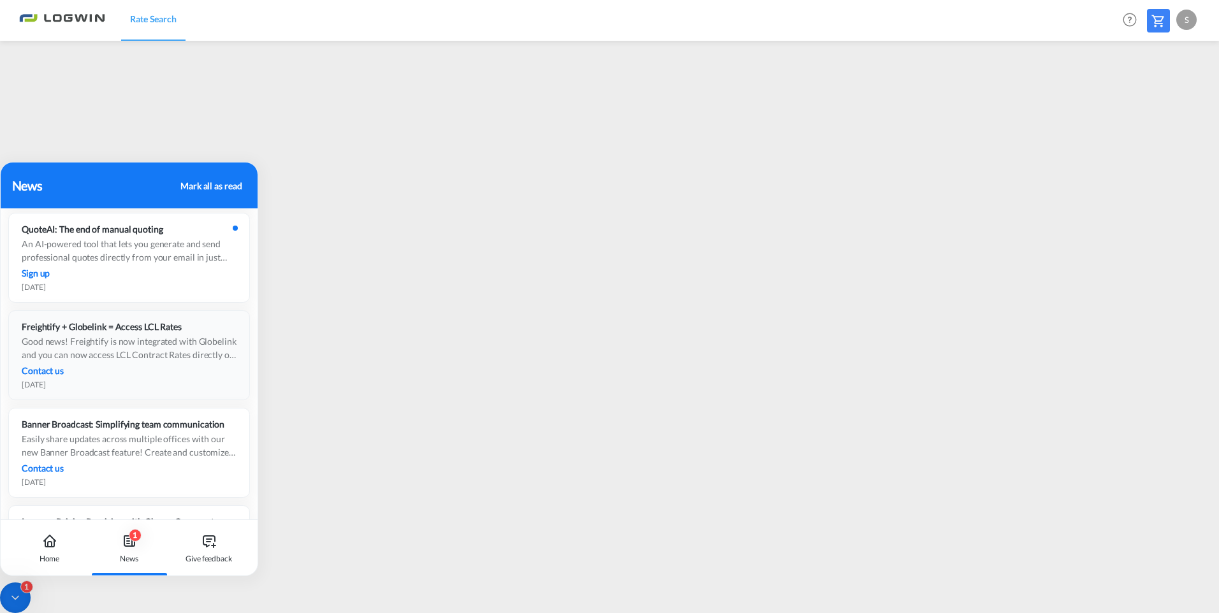
scroll to position [892, 0]
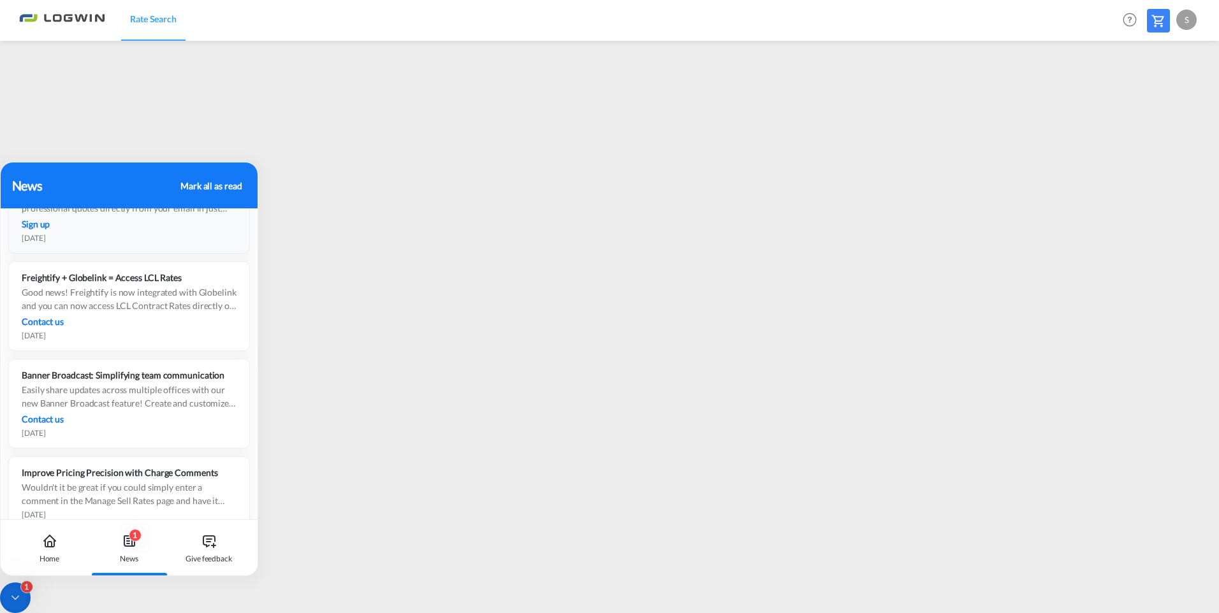
click at [125, 233] on div "QuoteAI: The end of manual quoting An AI-powered tool that lets you generate an…" at bounding box center [129, 208] width 240 height 89
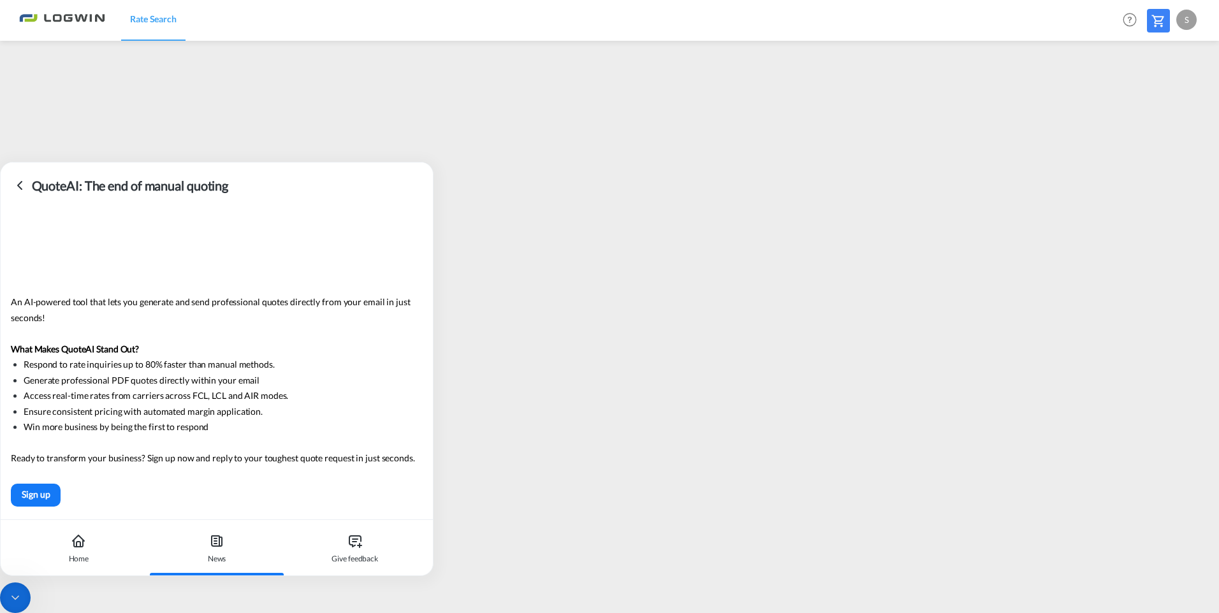
scroll to position [0, 0]
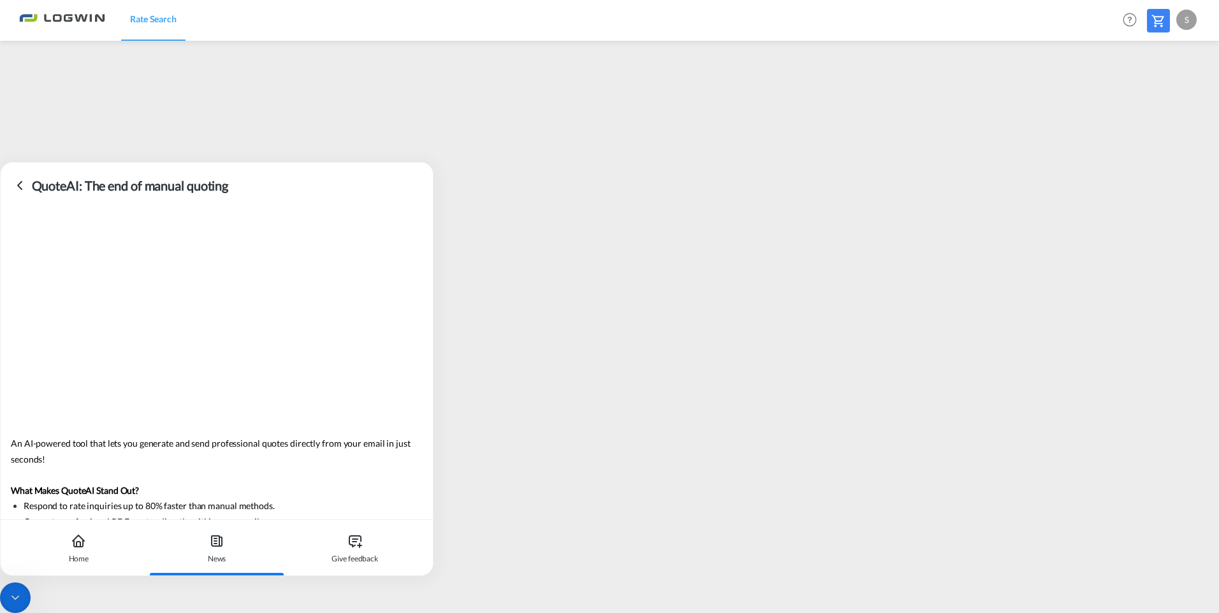
click at [19, 182] on icon at bounding box center [19, 185] width 15 height 15
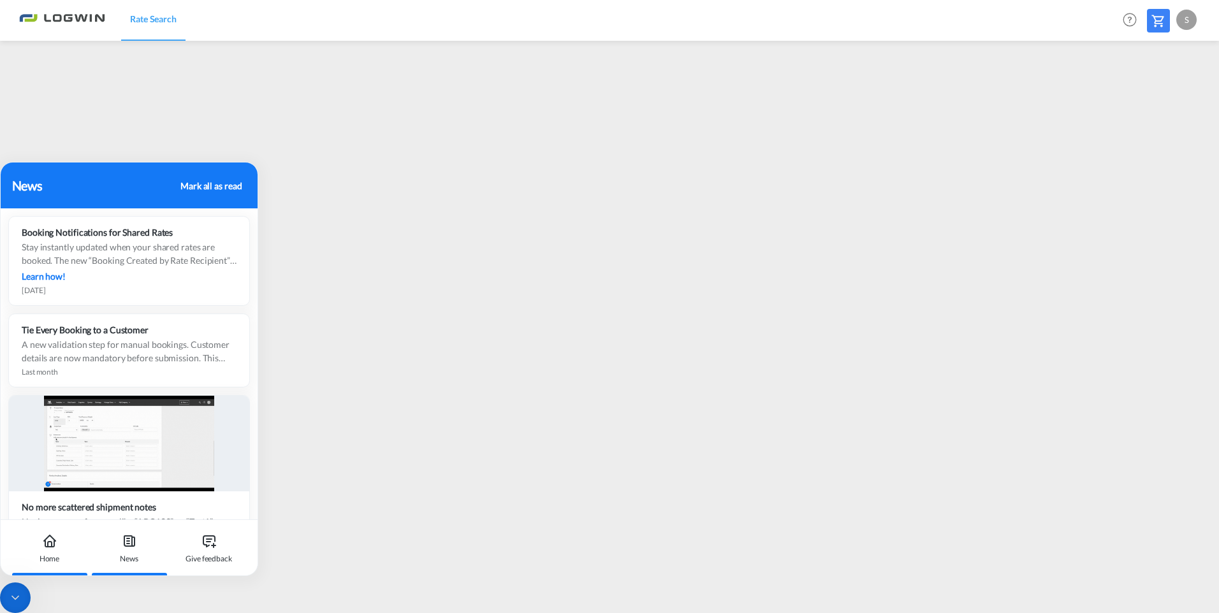
click at [52, 535] on icon at bounding box center [49, 540] width 15 height 15
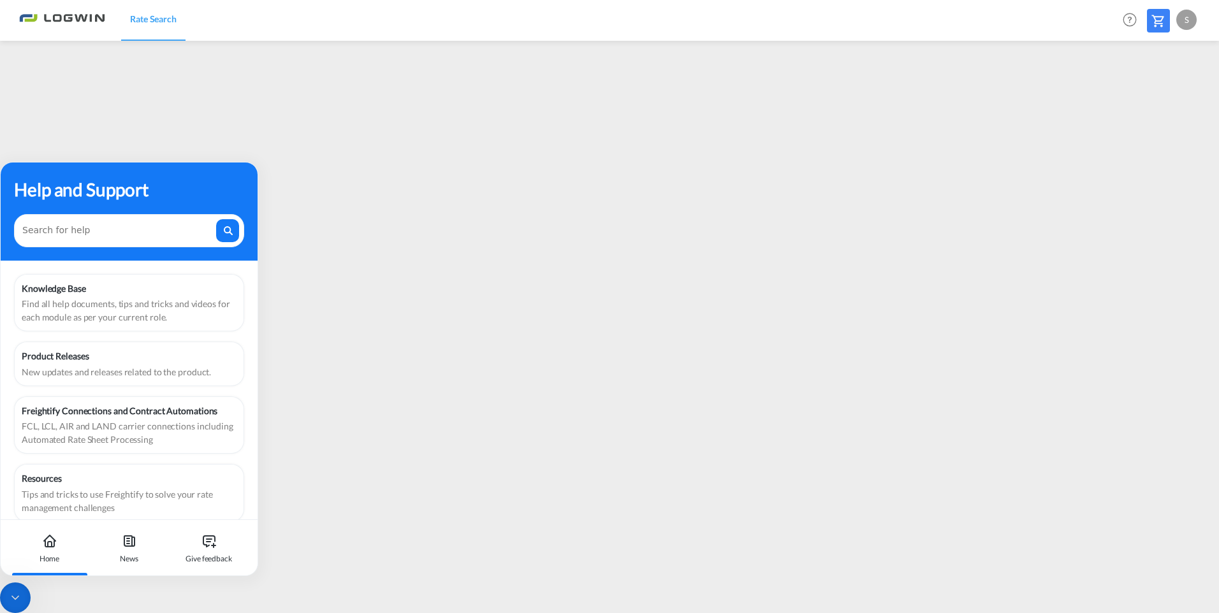
click at [12, 591] on div at bounding box center [15, 598] width 31 height 31
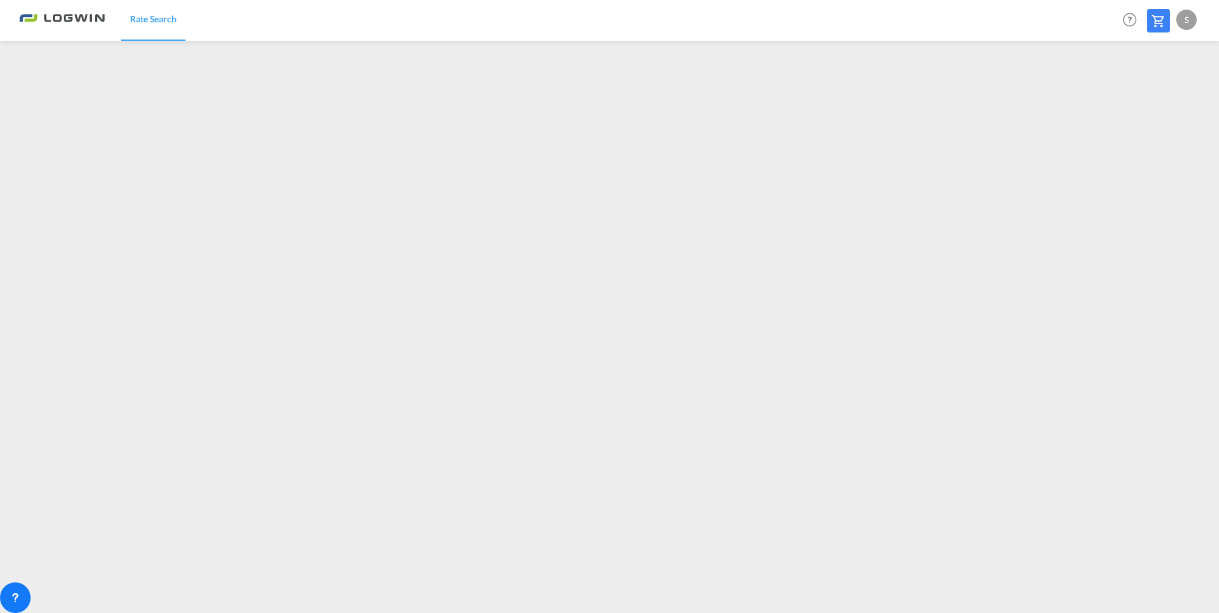
click at [1184, 23] on div "S" at bounding box center [1186, 20] width 20 height 20
click at [1154, 98] on button "Logout" at bounding box center [1171, 97] width 83 height 25
